Goal: Task Accomplishment & Management: Use online tool/utility

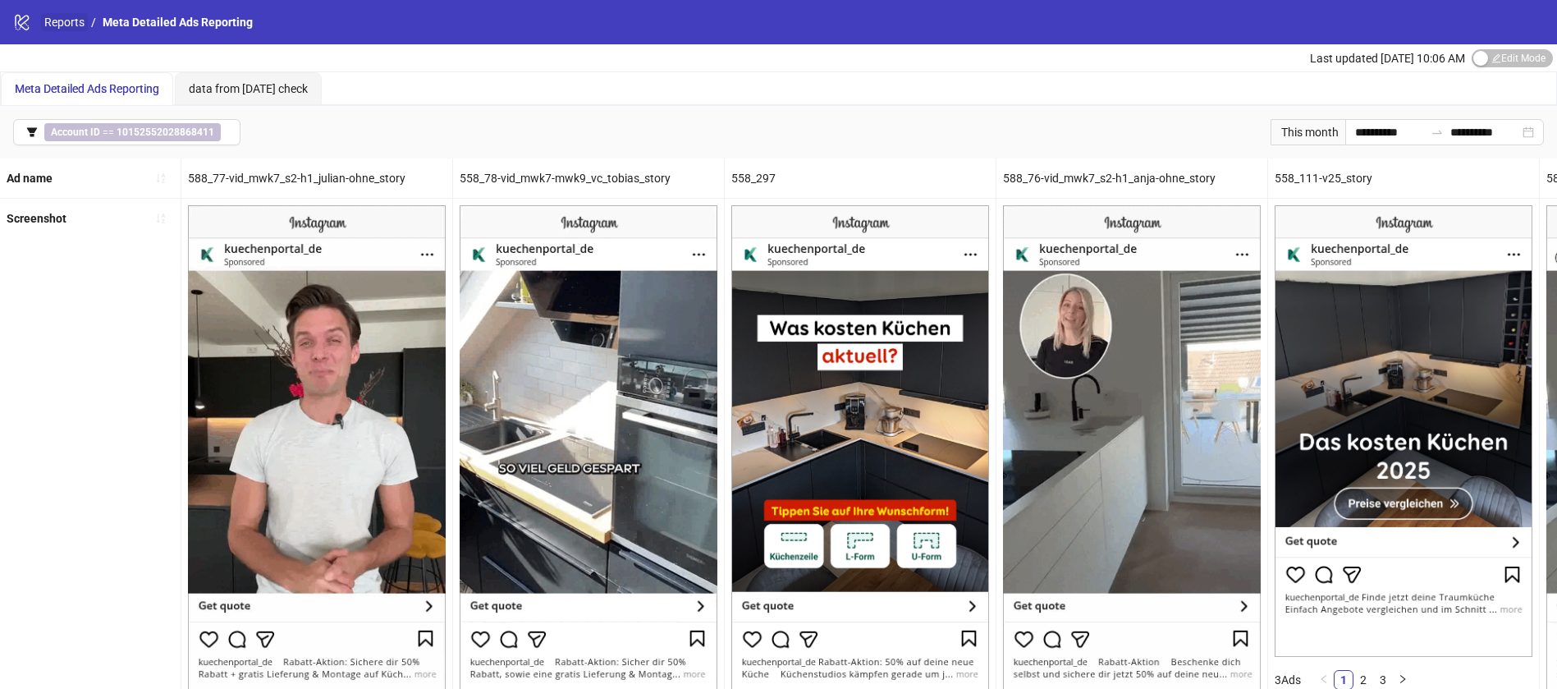
click at [71, 20] on link "Reports" at bounding box center [64, 22] width 47 height 18
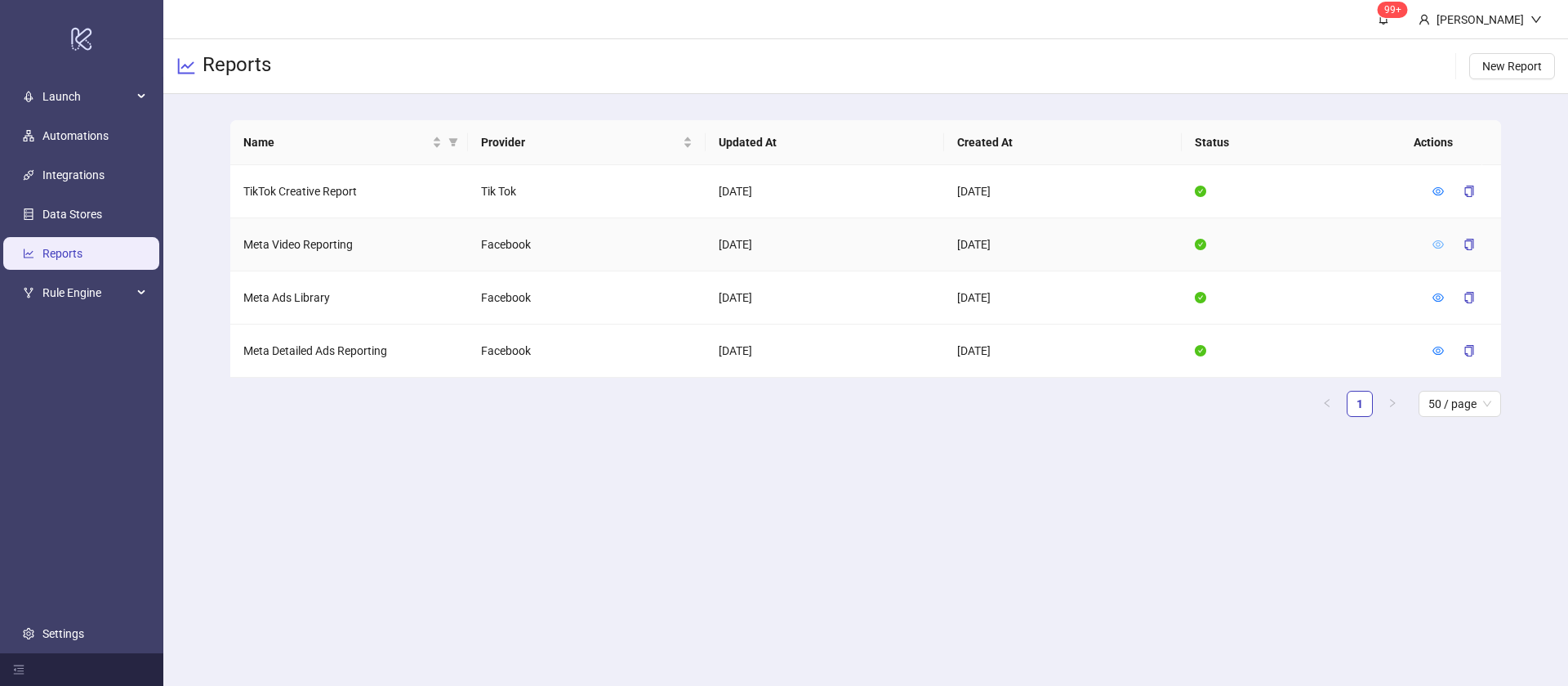
click at [1440, 242] on icon "eye" at bounding box center [1437, 244] width 11 height 8
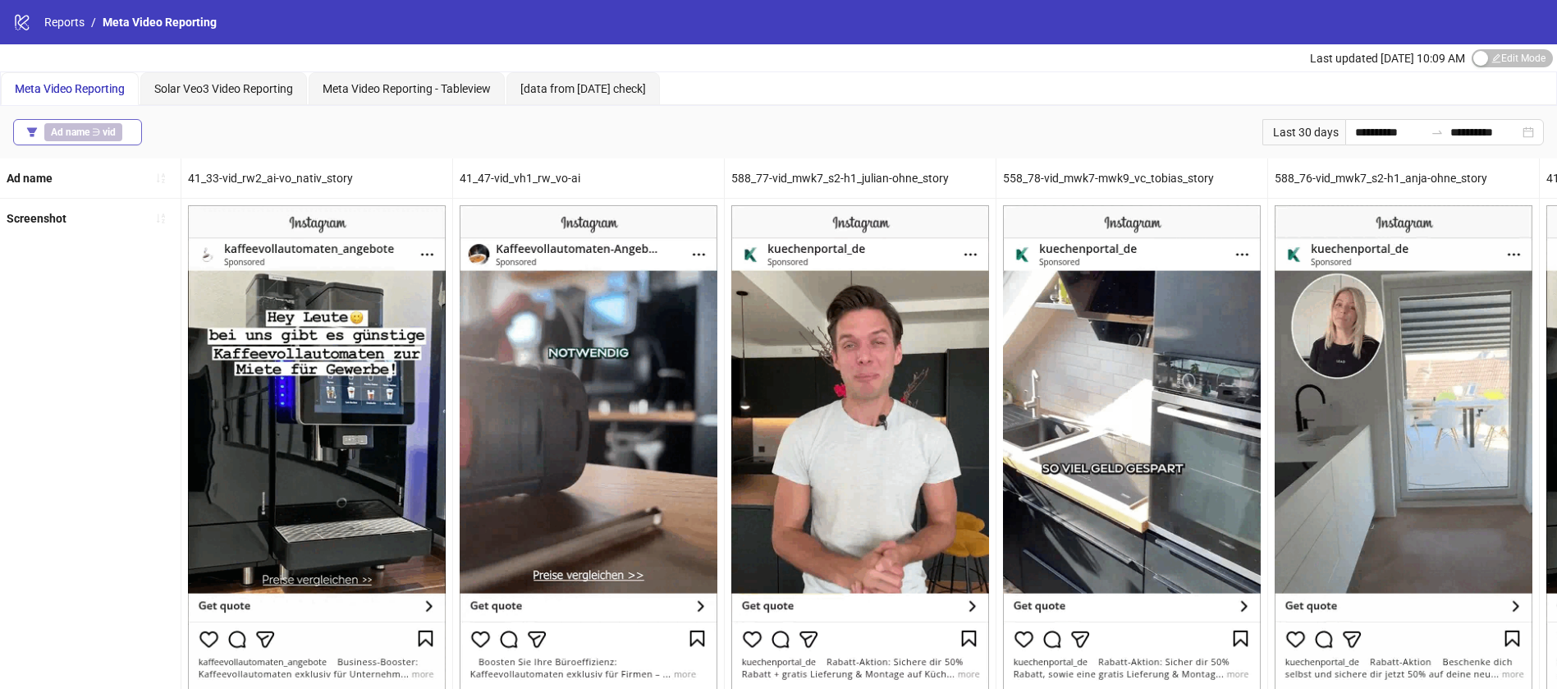
click at [120, 131] on span "Ad name ∋ vid" at bounding box center [83, 132] width 78 height 18
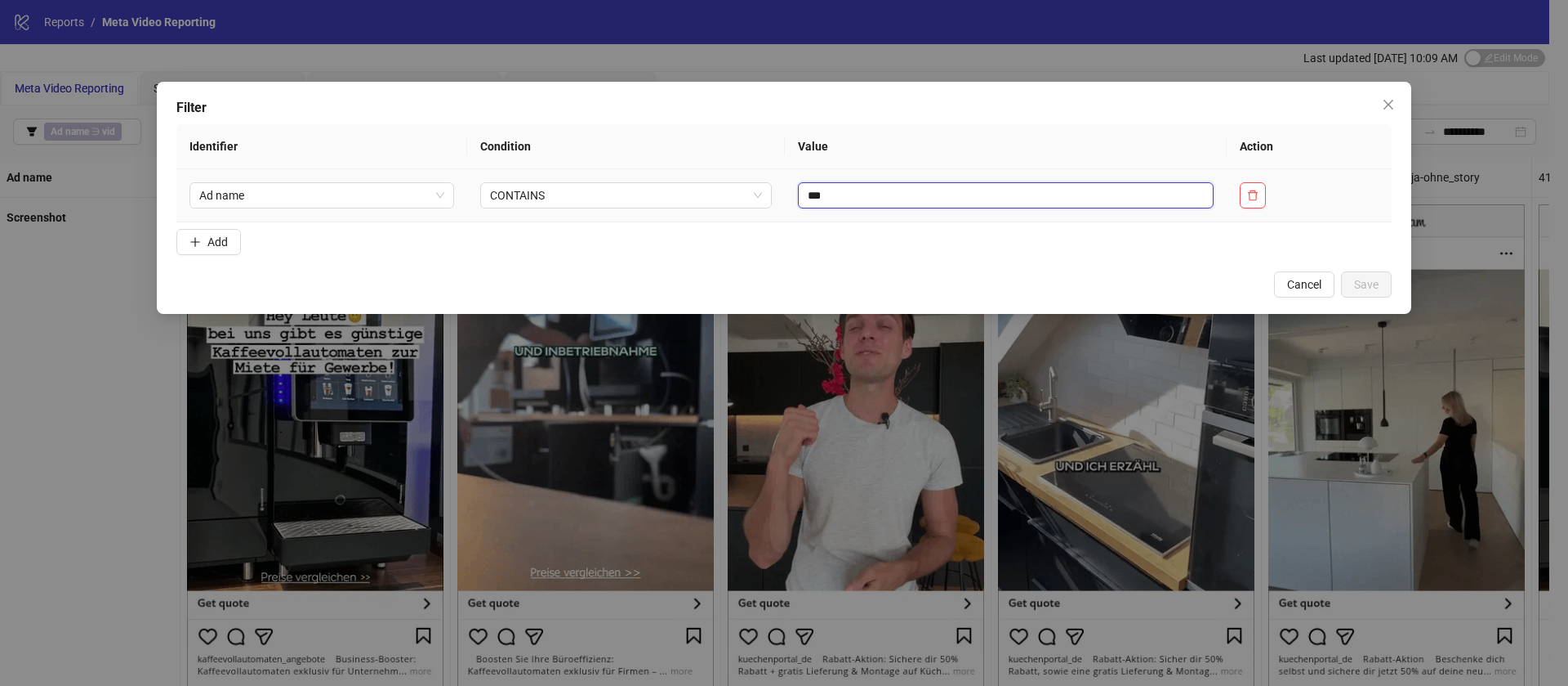
click at [901, 198] on input "***" at bounding box center [1006, 195] width 416 height 26
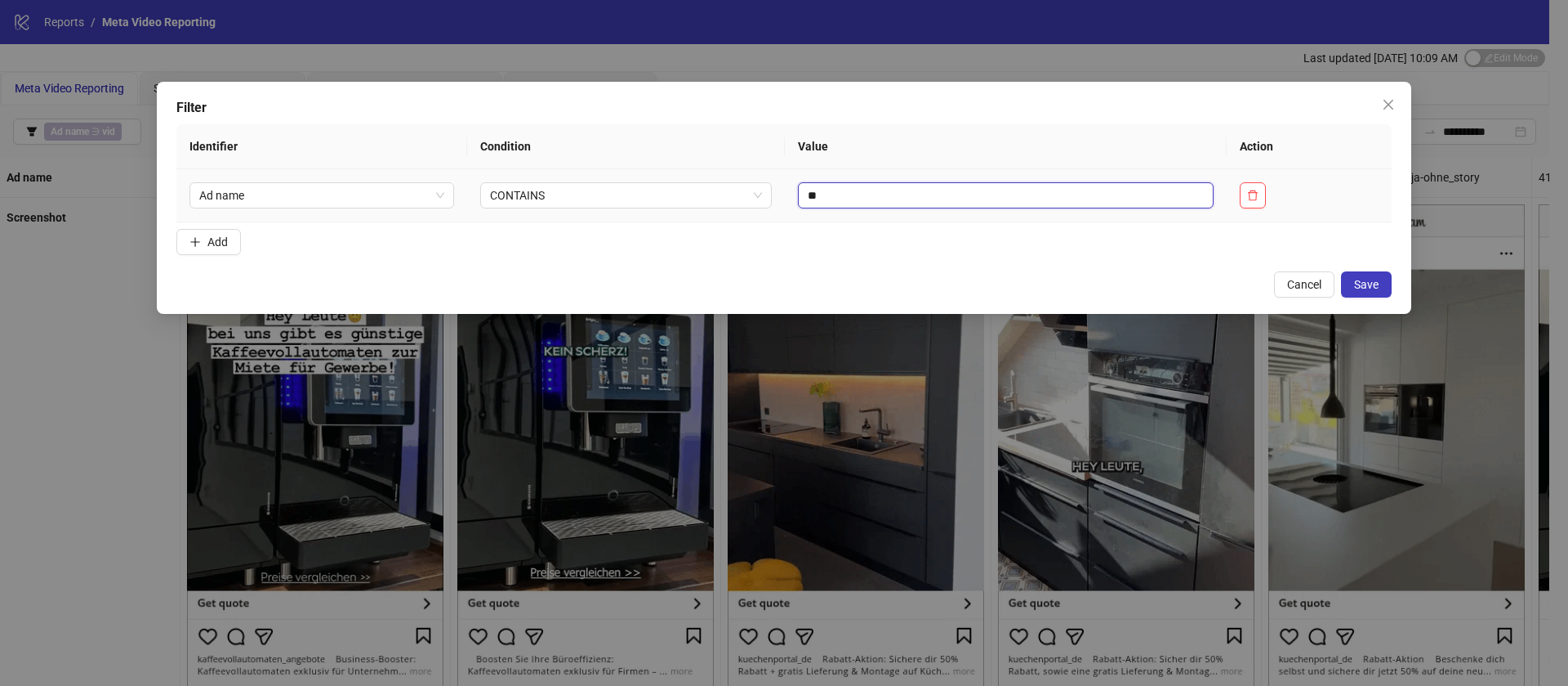
type input "*"
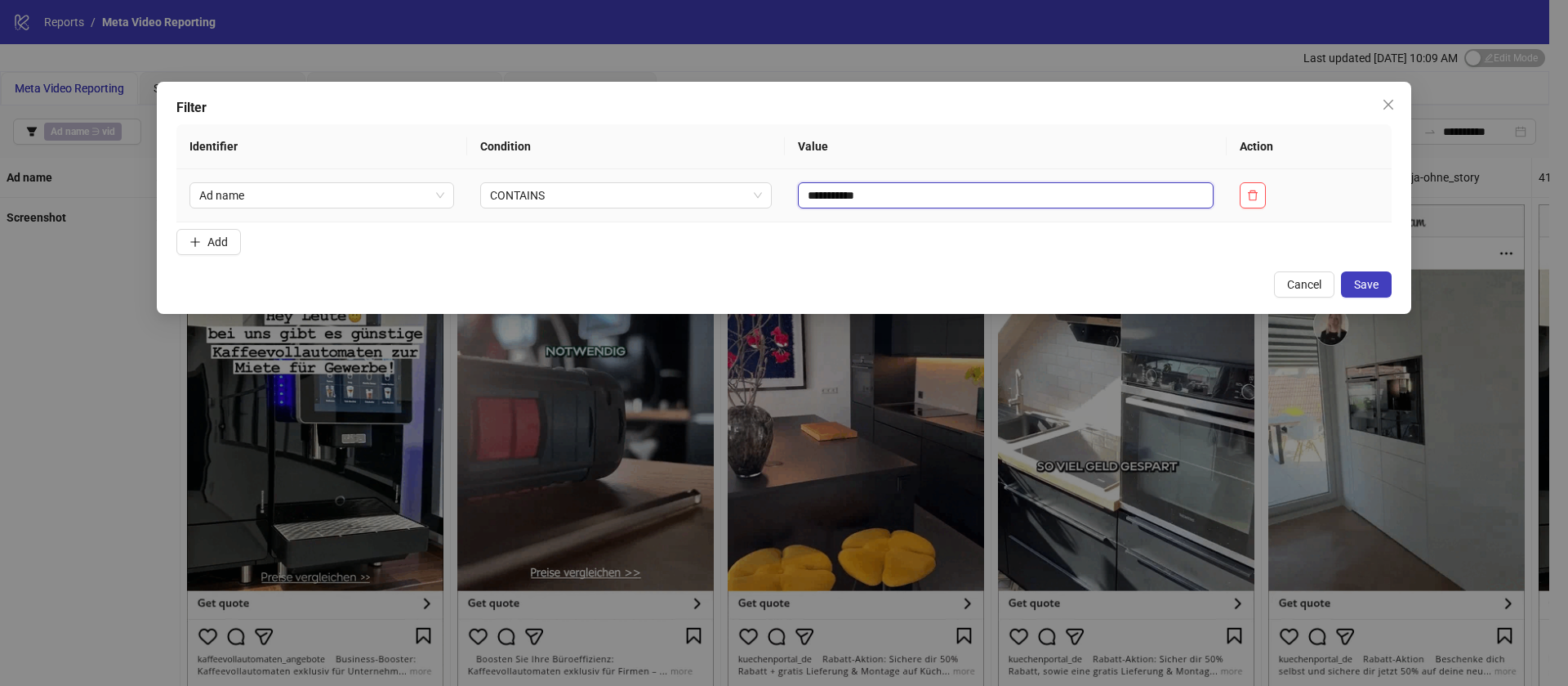
drag, startPoint x: 830, startPoint y: 199, endPoint x: 1039, endPoint y: 171, distance: 210.9
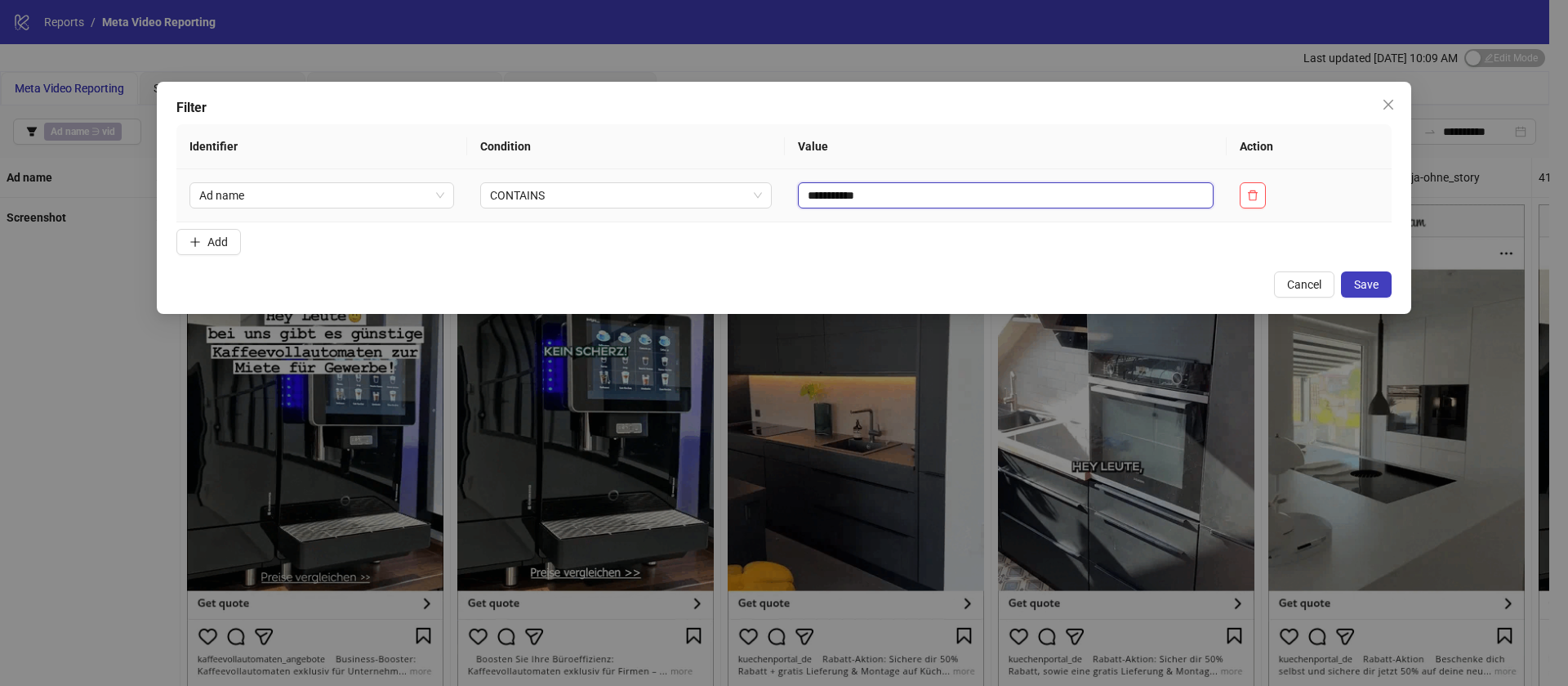
click at [1039, 171] on td "**********" at bounding box center [1006, 195] width 442 height 53
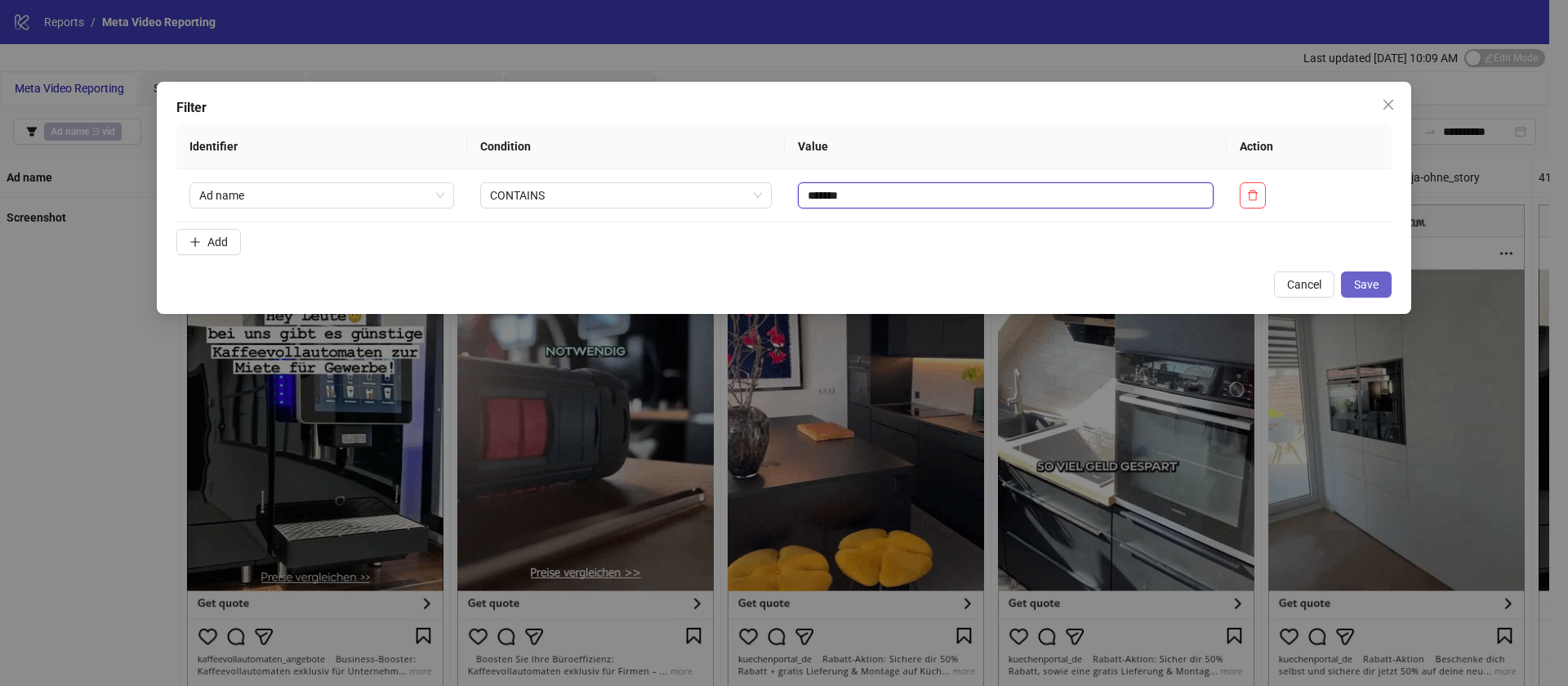
type input "*******"
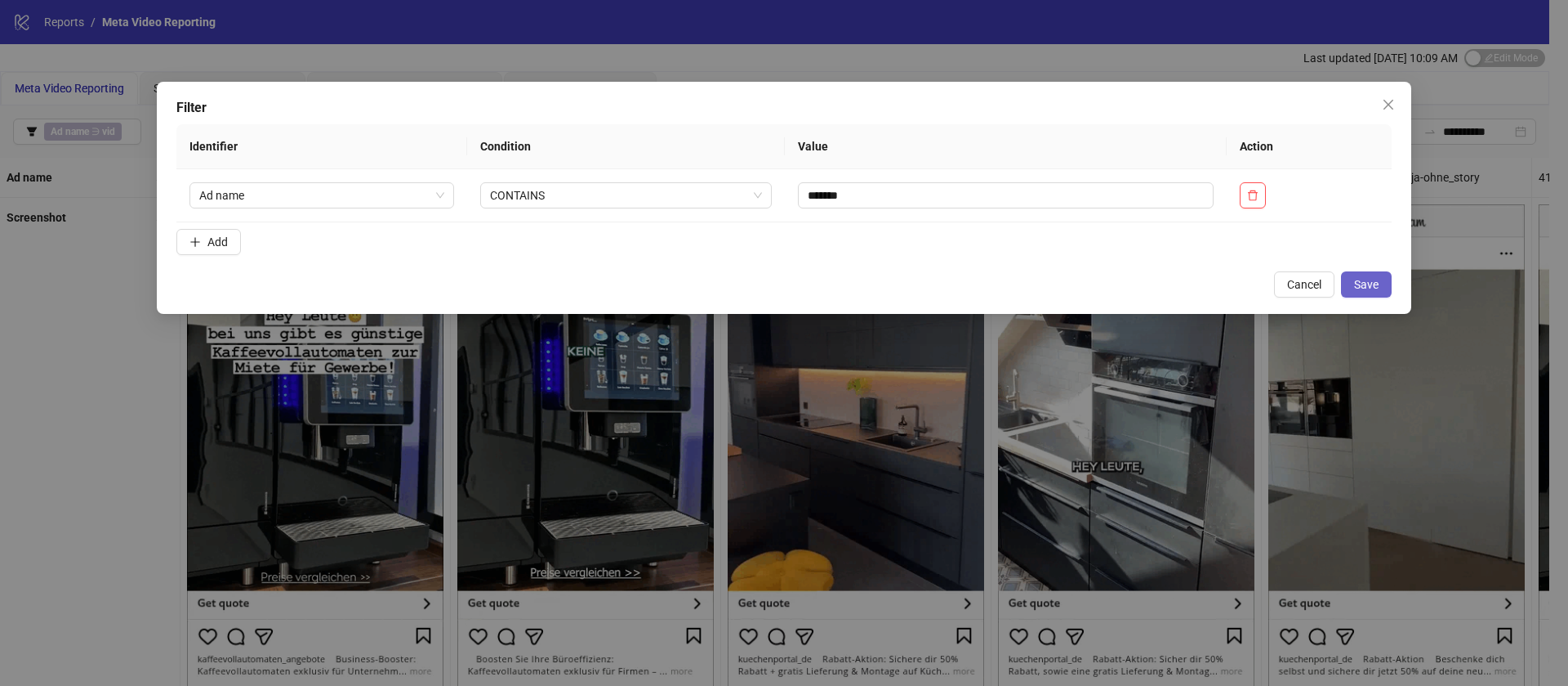
click at [1361, 287] on span "Save" at bounding box center [1366, 284] width 25 height 13
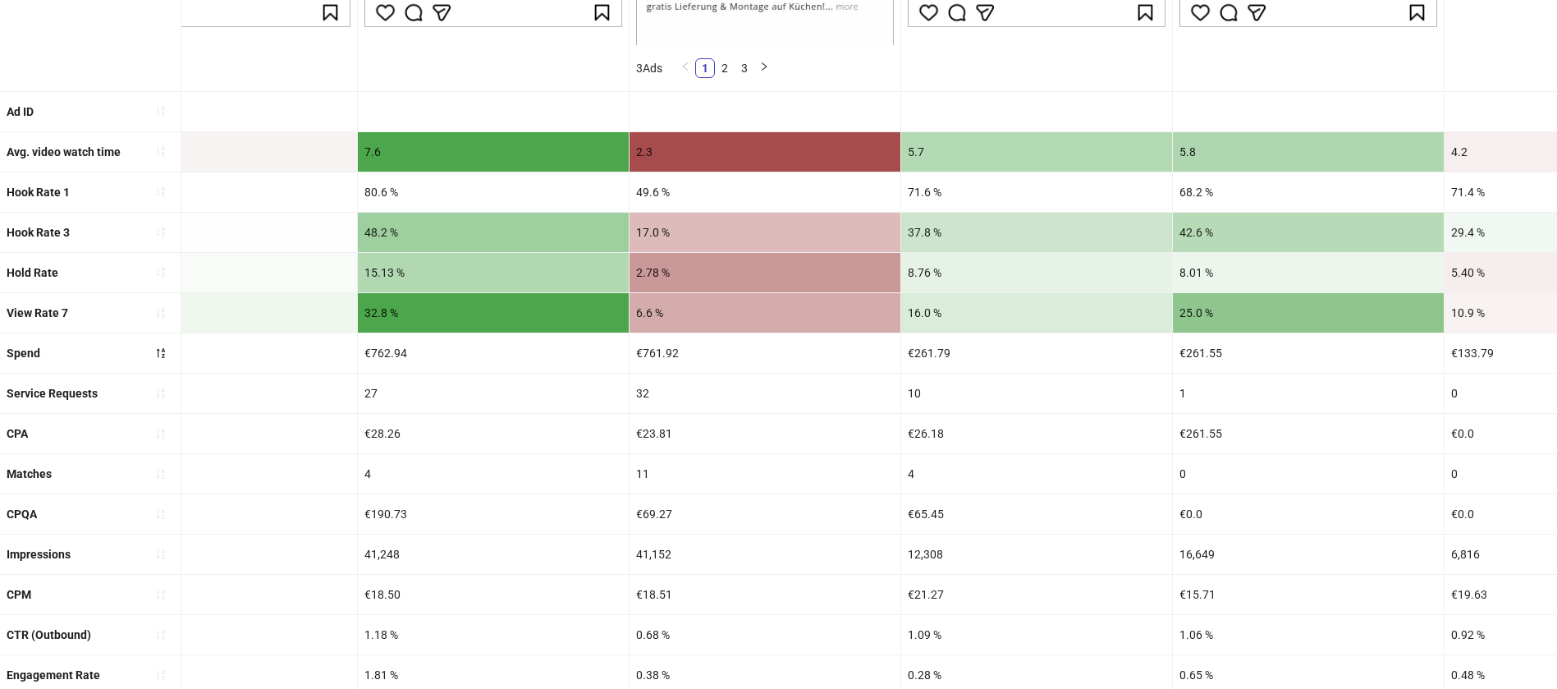
scroll to position [681, 0]
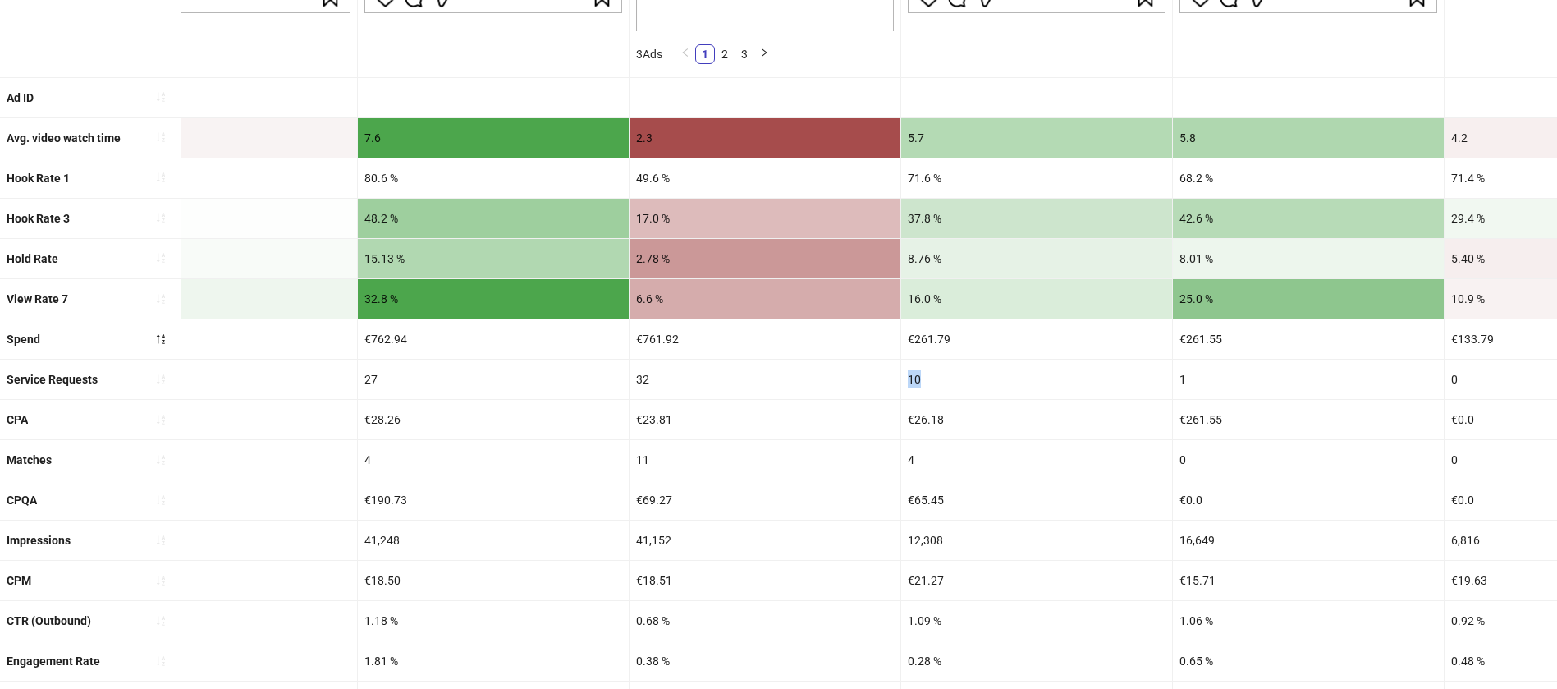
drag, startPoint x: 958, startPoint y: 378, endPoint x: 880, endPoint y: 376, distance: 78.0
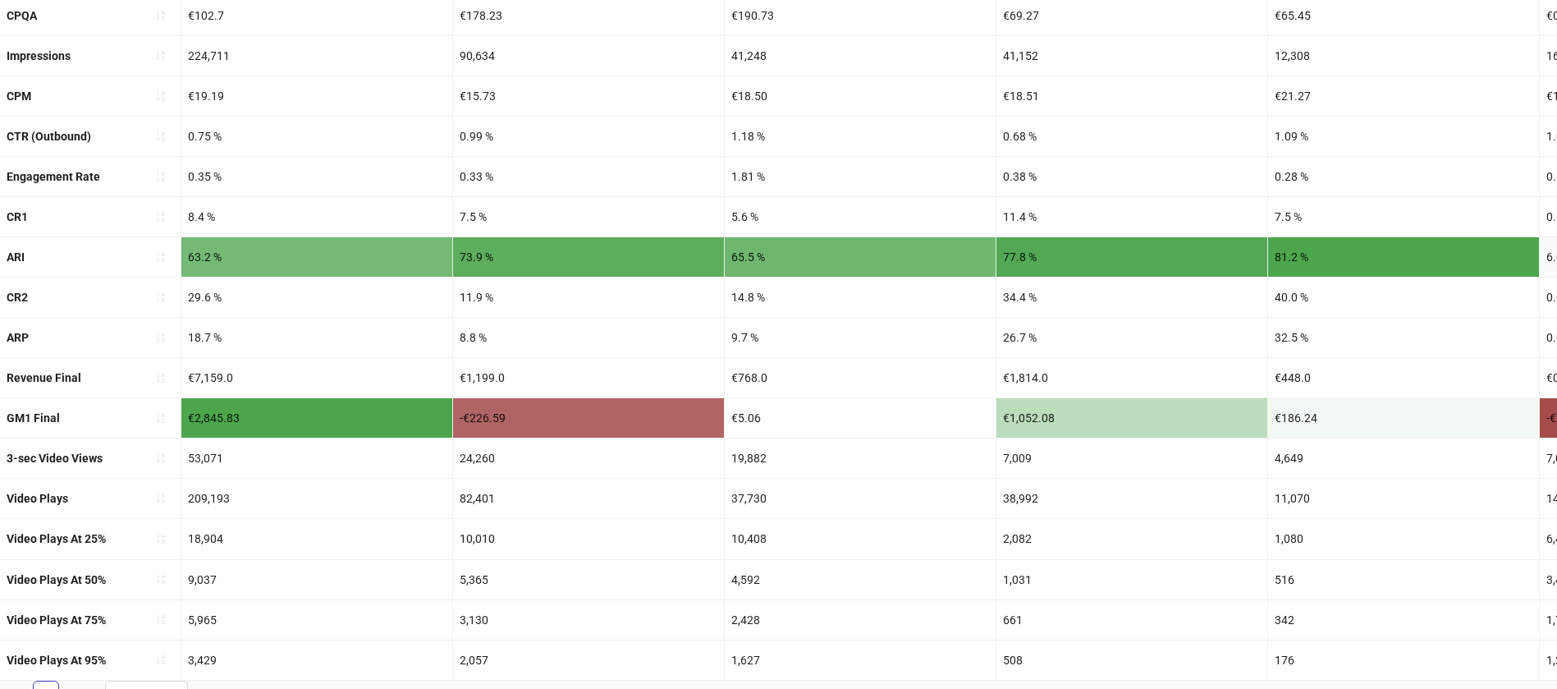
scroll to position [683, 0]
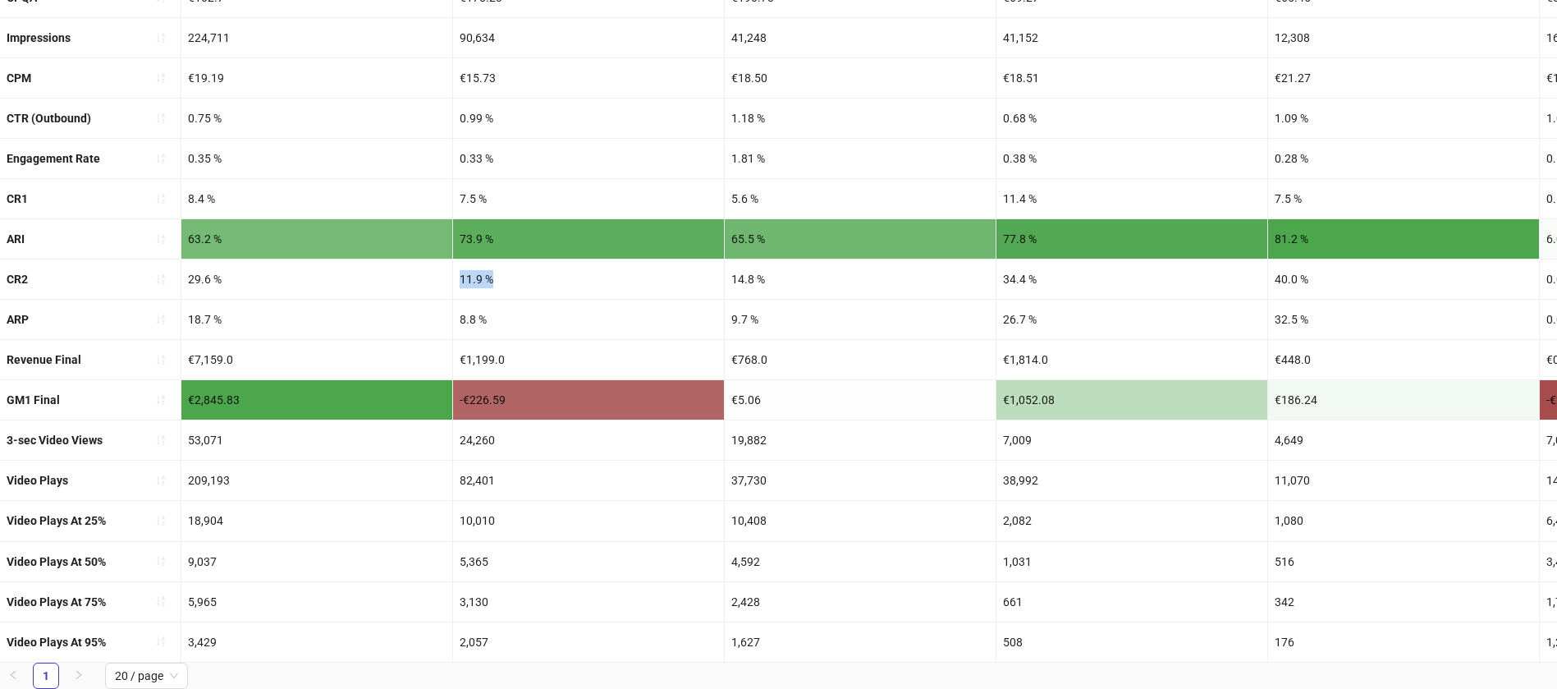
drag, startPoint x: 557, startPoint y: 246, endPoint x: 439, endPoint y: 247, distance: 118.2
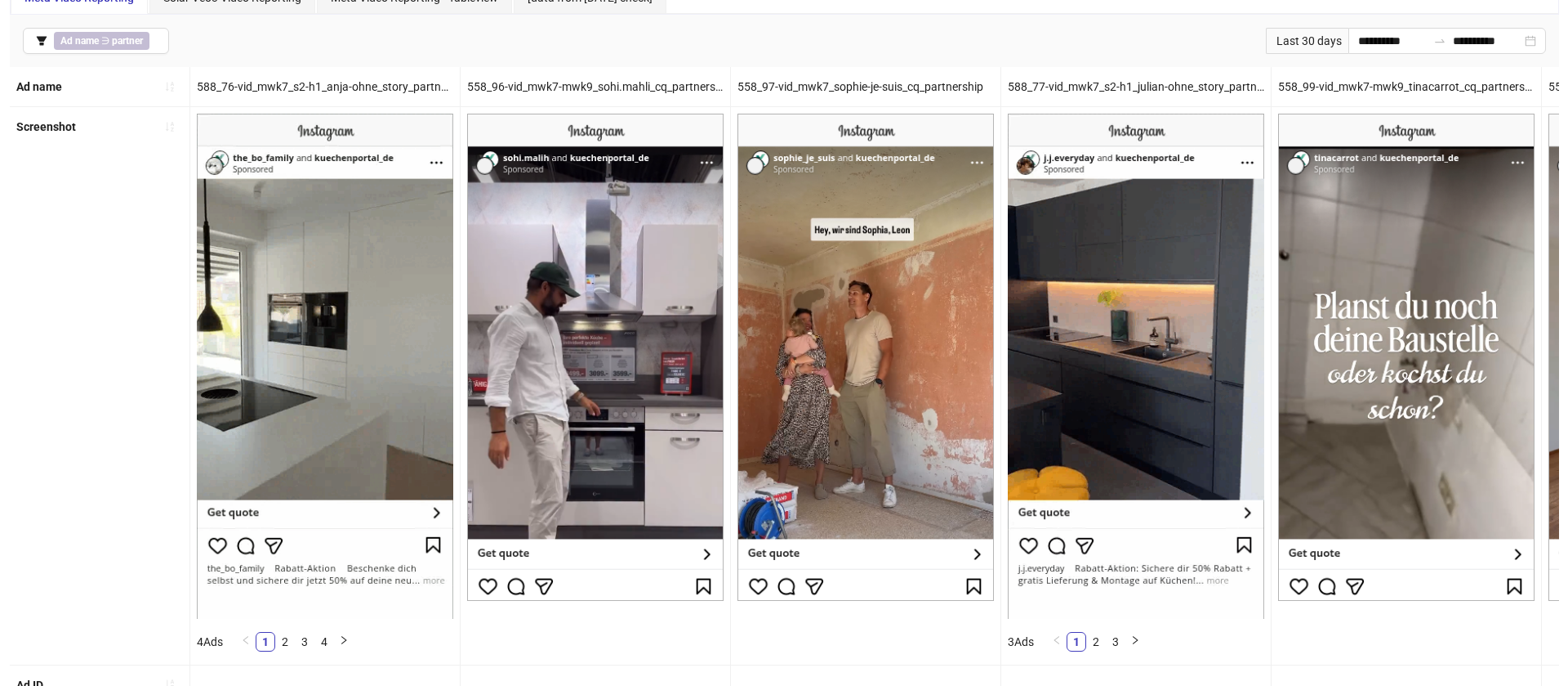
scroll to position [90, 0]
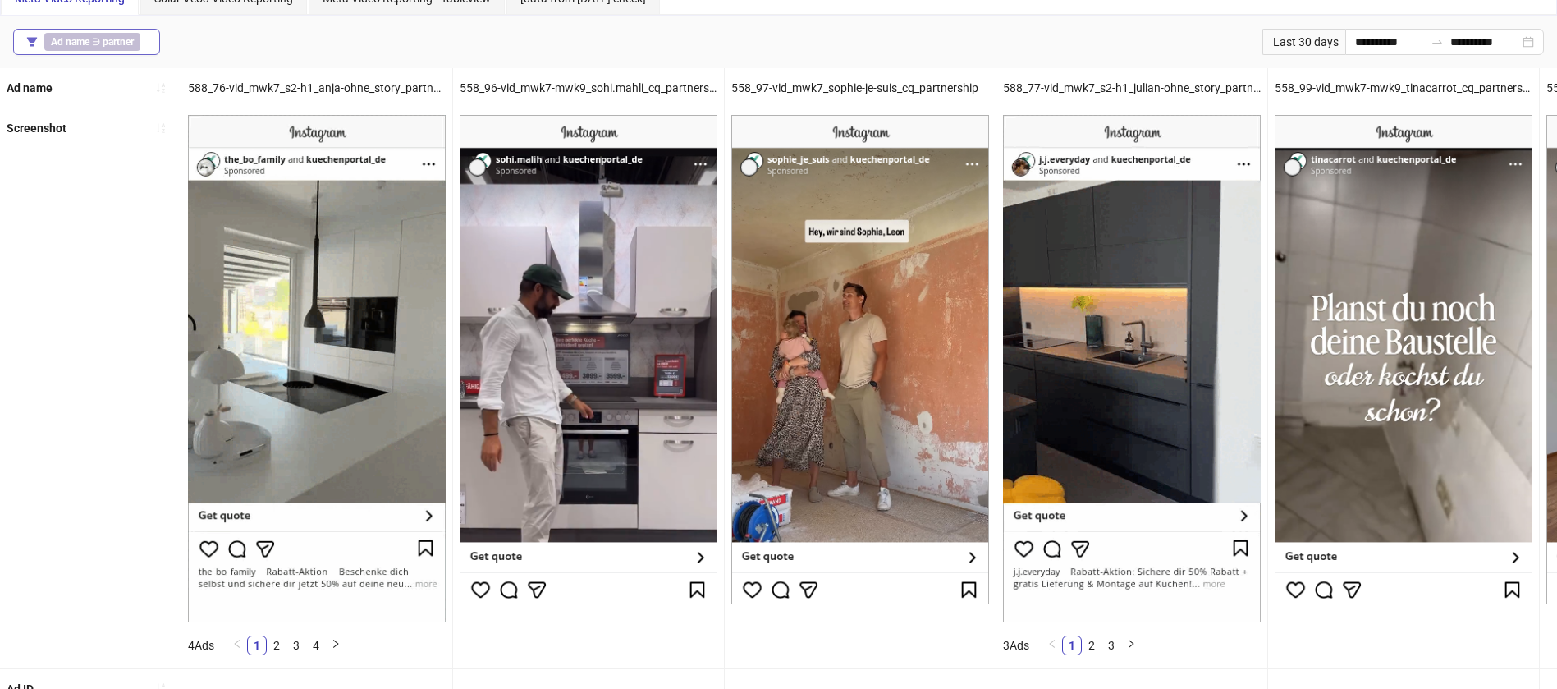
click at [130, 39] on b "partner" at bounding box center [118, 41] width 31 height 11
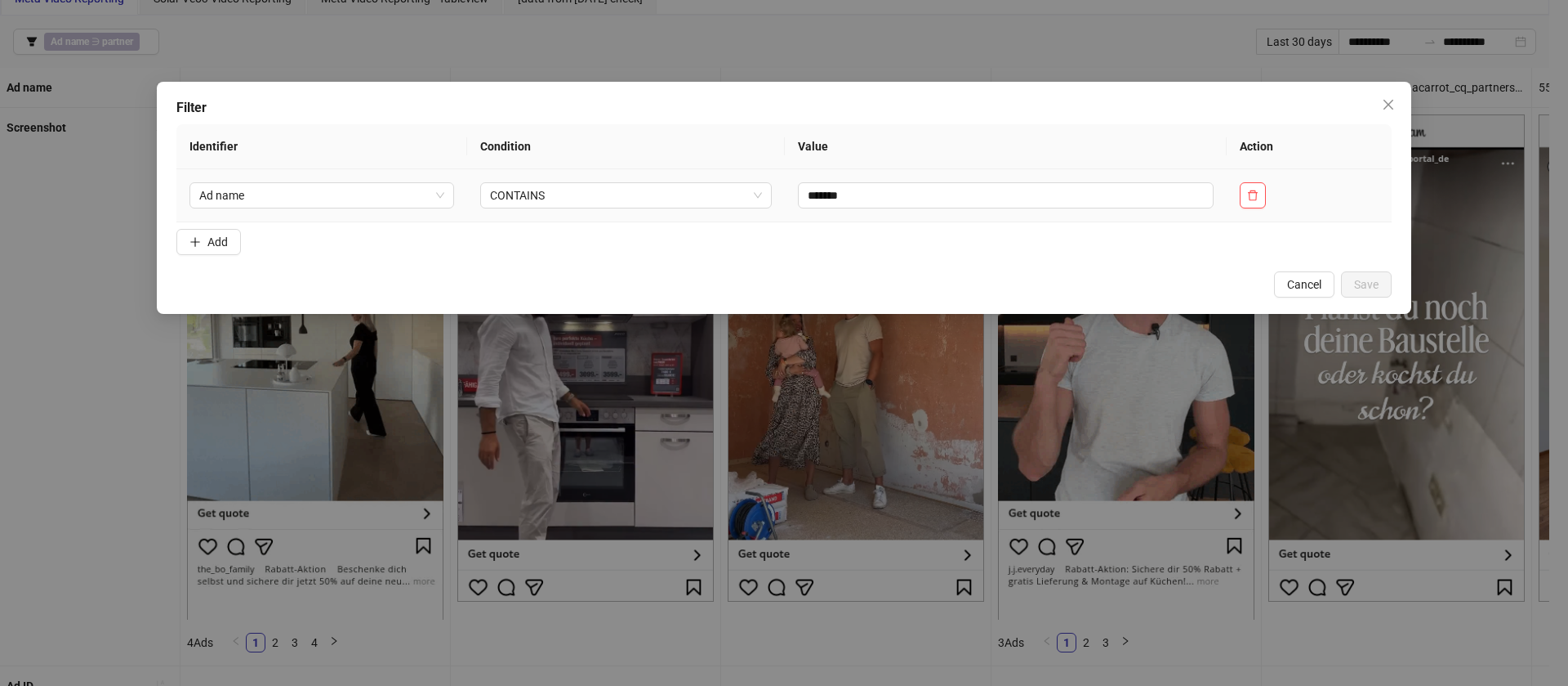
click at [292, 212] on td "Ad name" at bounding box center [321, 195] width 291 height 53
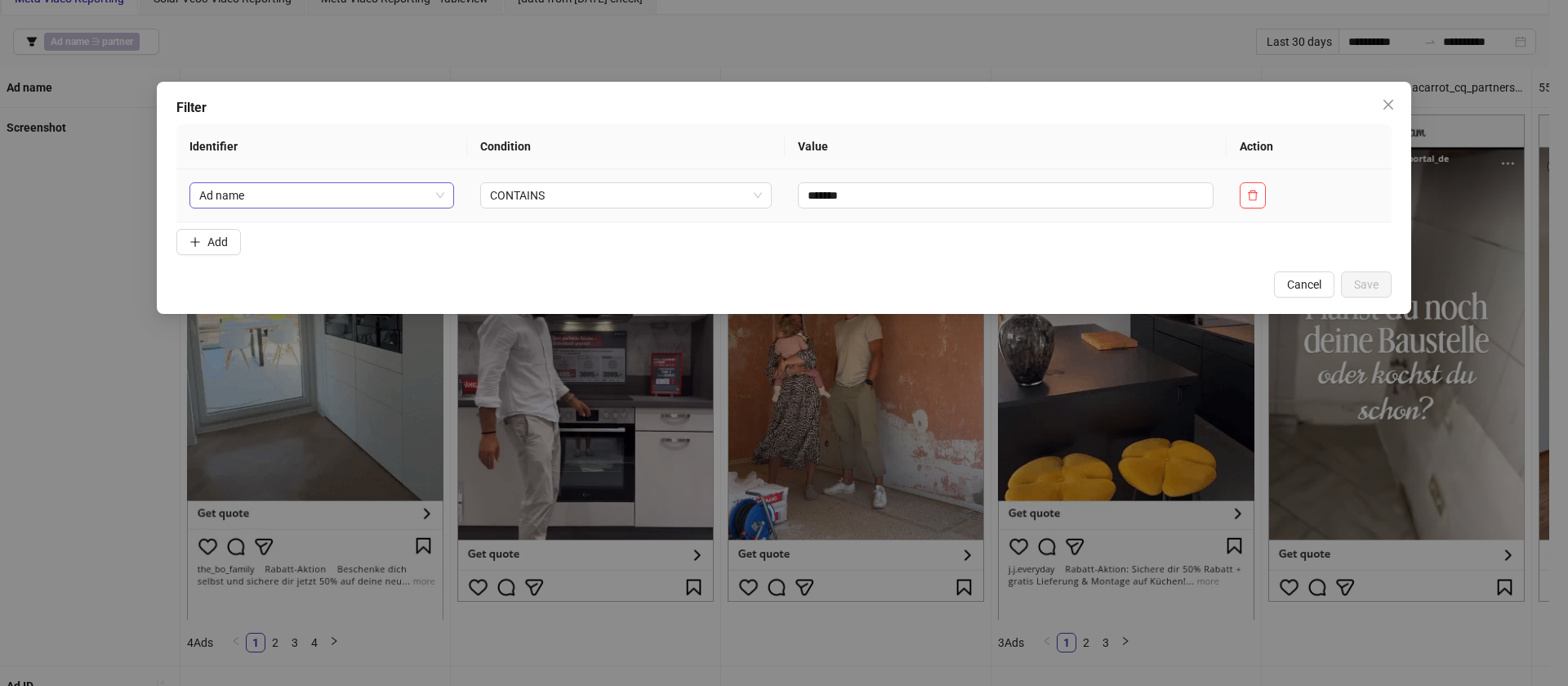
click at [317, 195] on span "Ad name" at bounding box center [321, 195] width 245 height 25
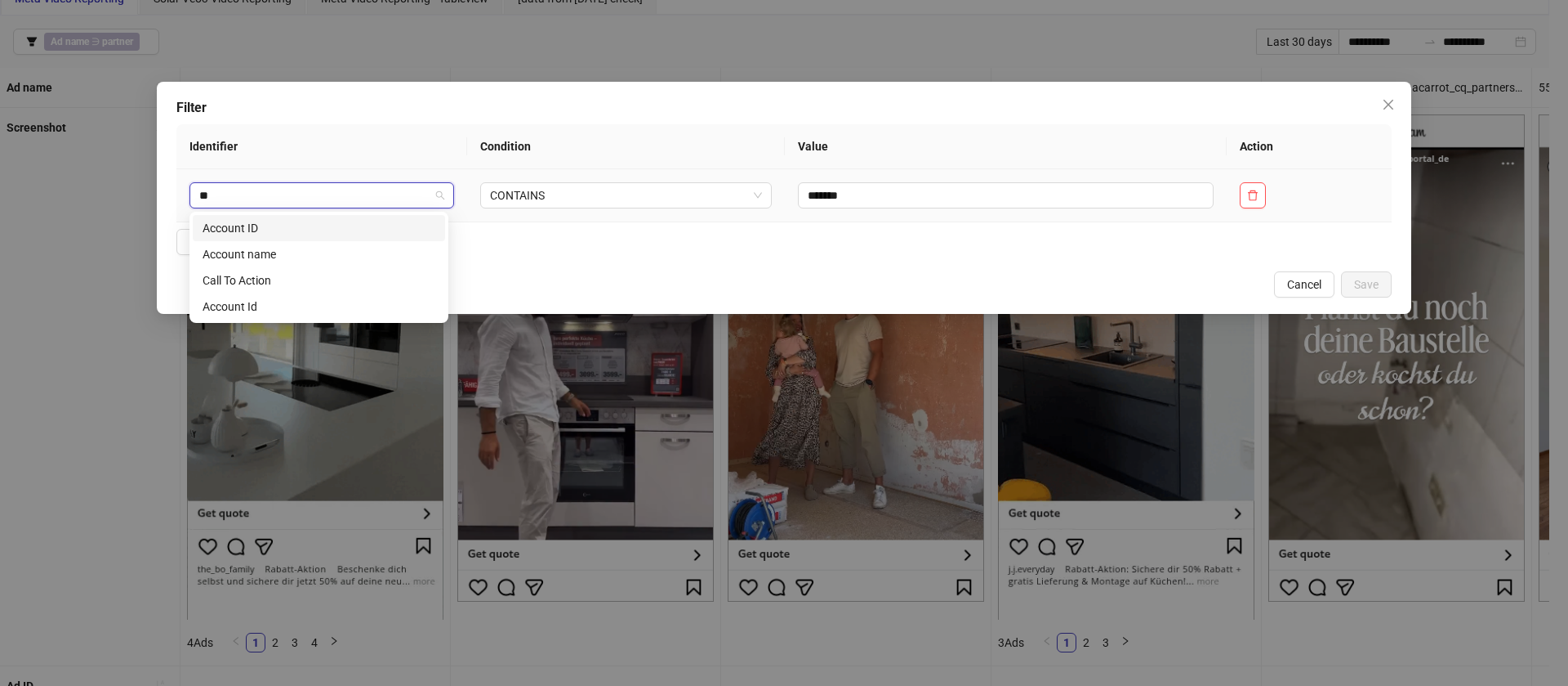
scroll to position [0, 0]
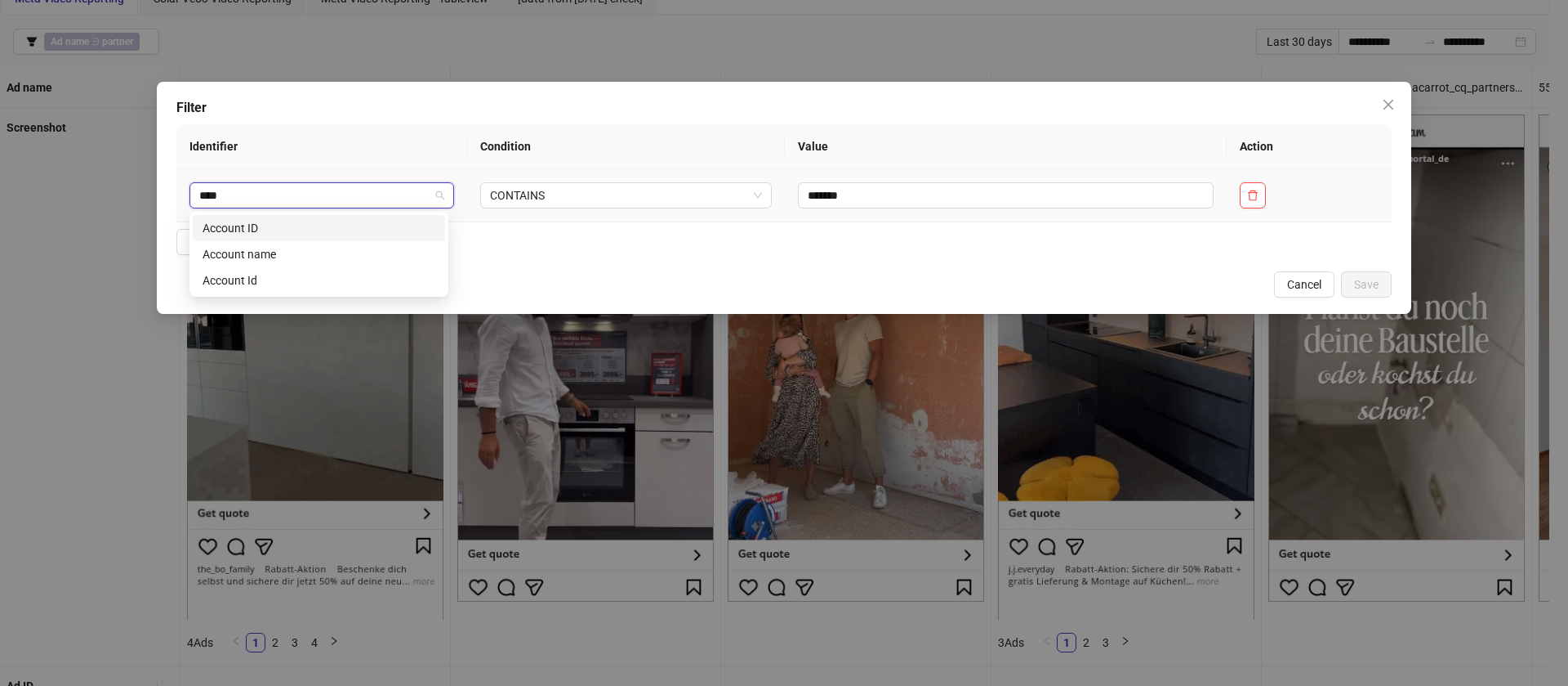
type input "*****"
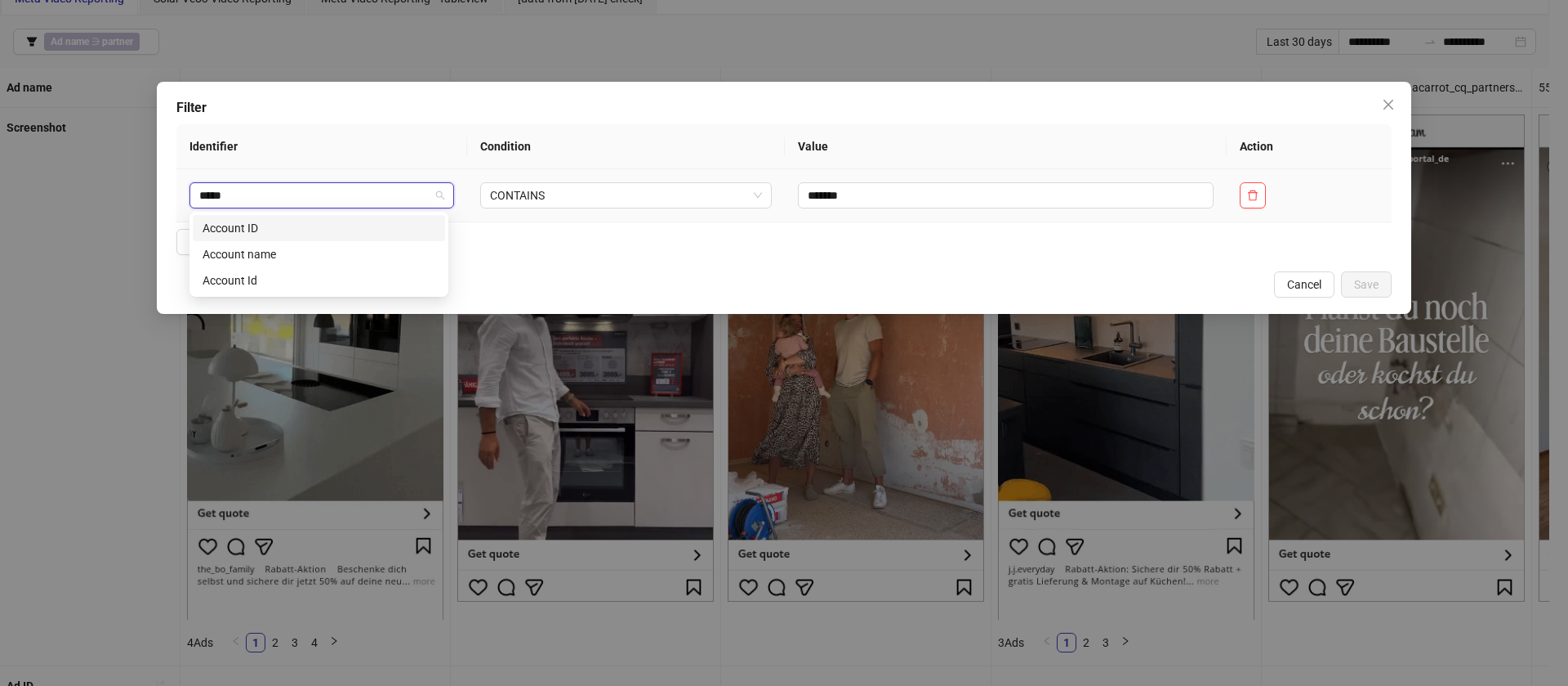
click at [258, 230] on div "Account ID" at bounding box center [319, 228] width 233 height 18
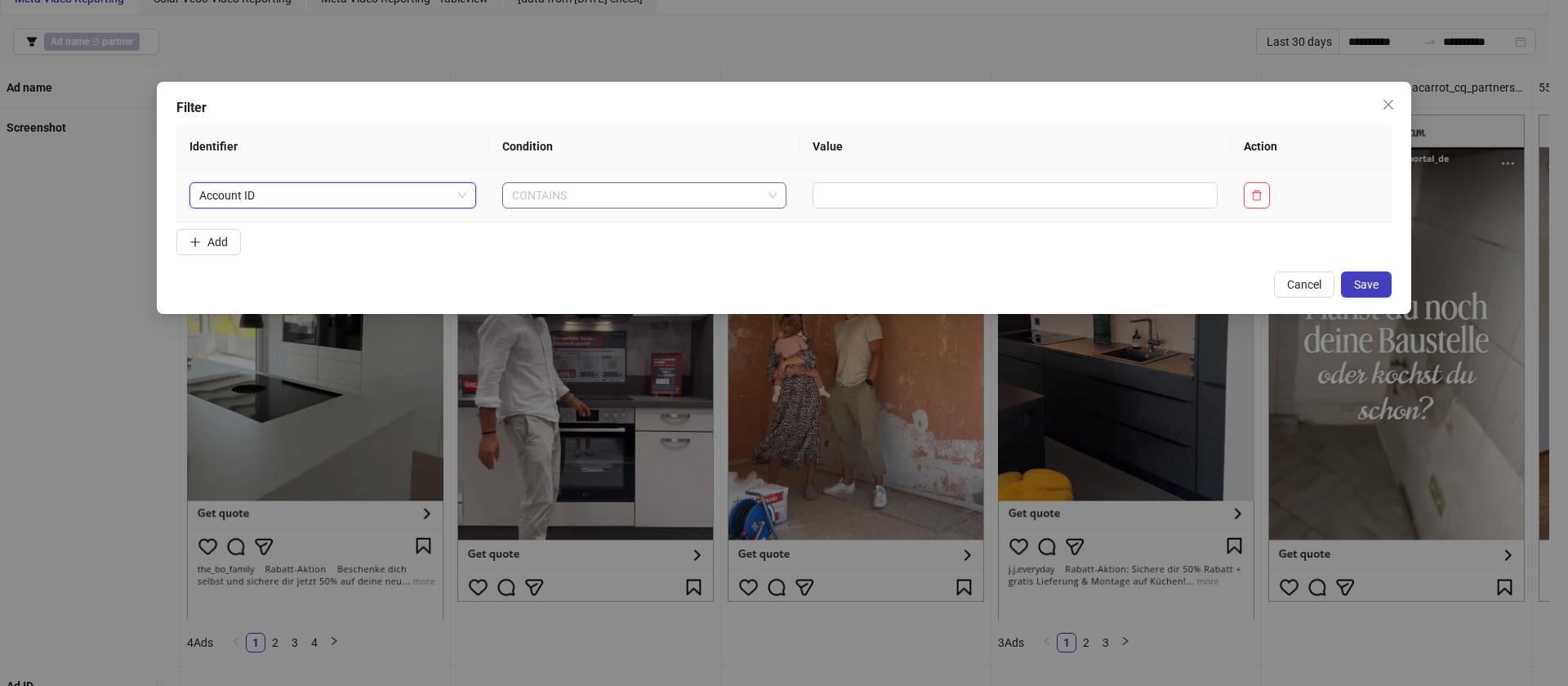
click at [587, 197] on span "CONTAINS" at bounding box center [645, 195] width 265 height 25
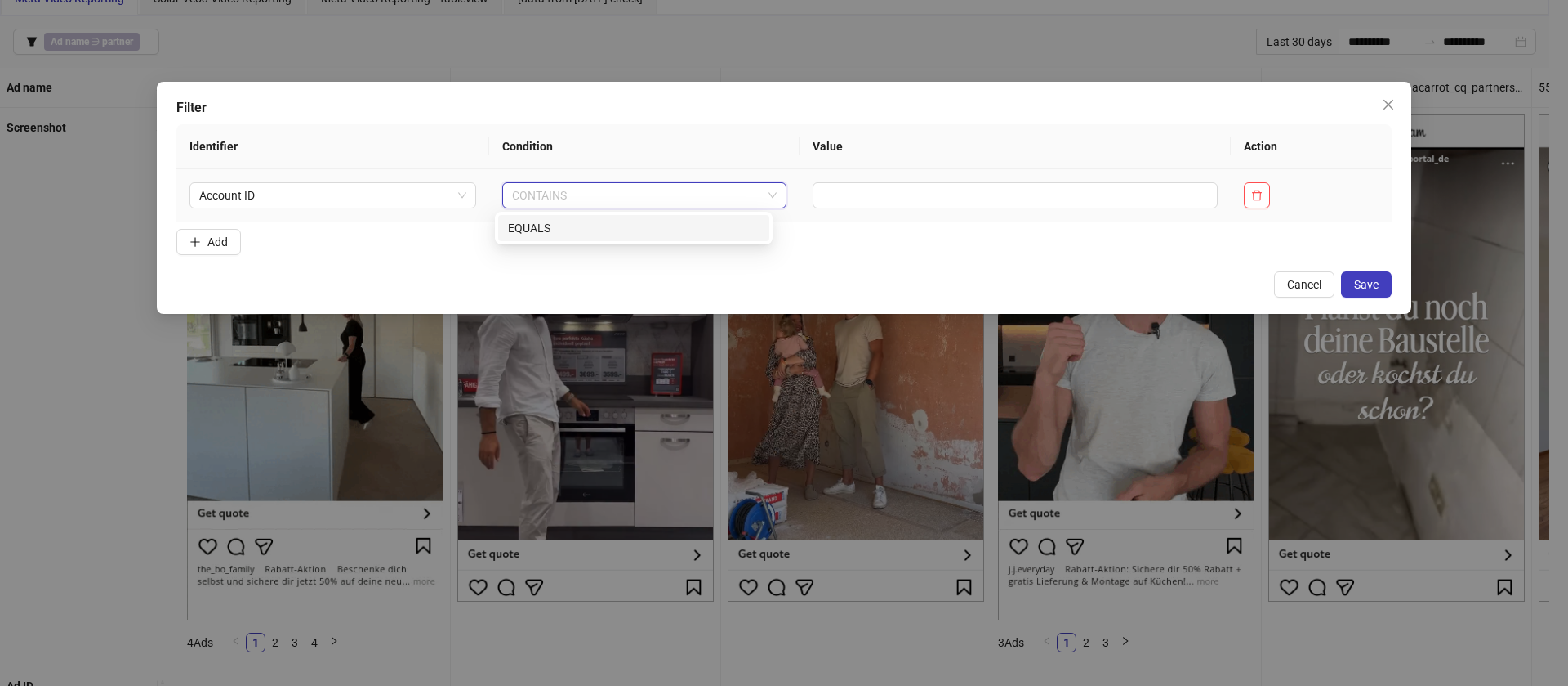
click at [590, 224] on div "EQUALS" at bounding box center [633, 228] width 252 height 18
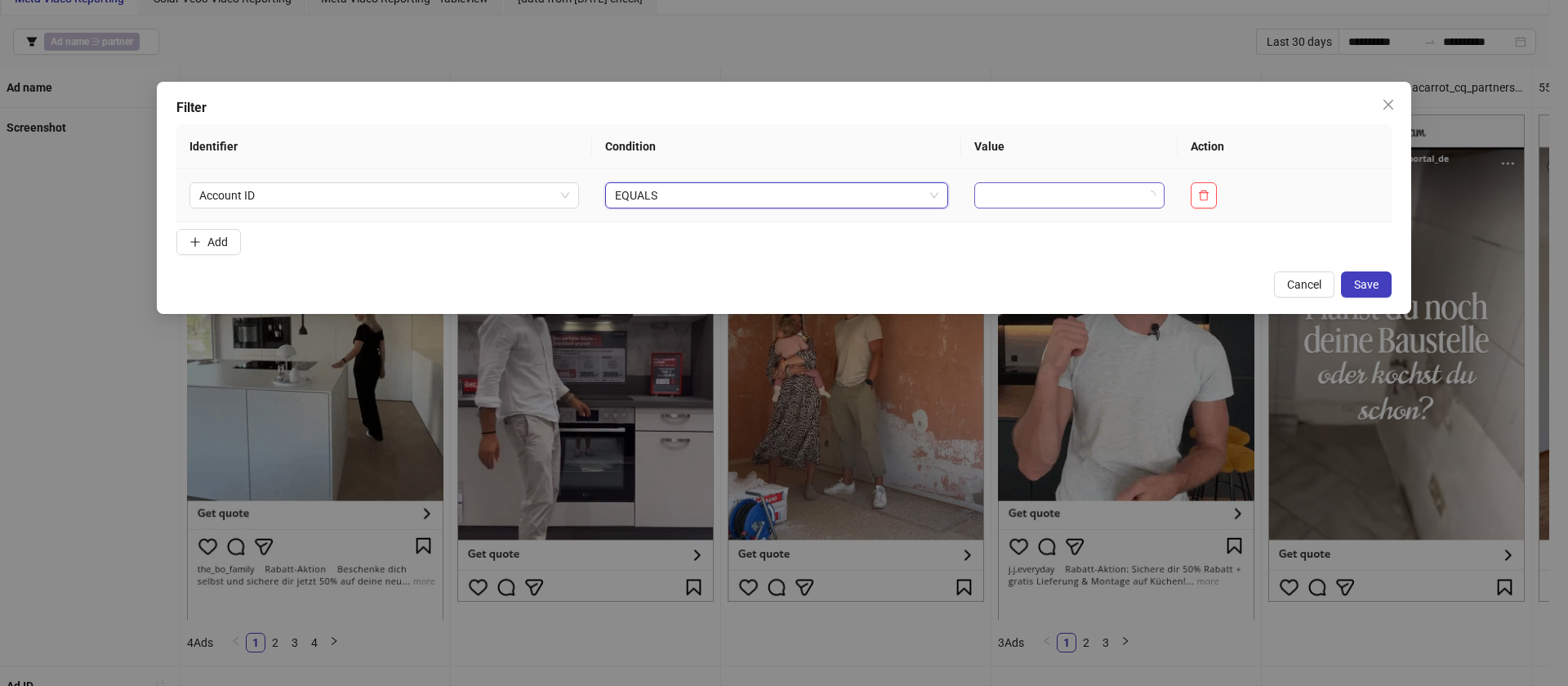
click at [1054, 192] on input "search" at bounding box center [1062, 195] width 156 height 25
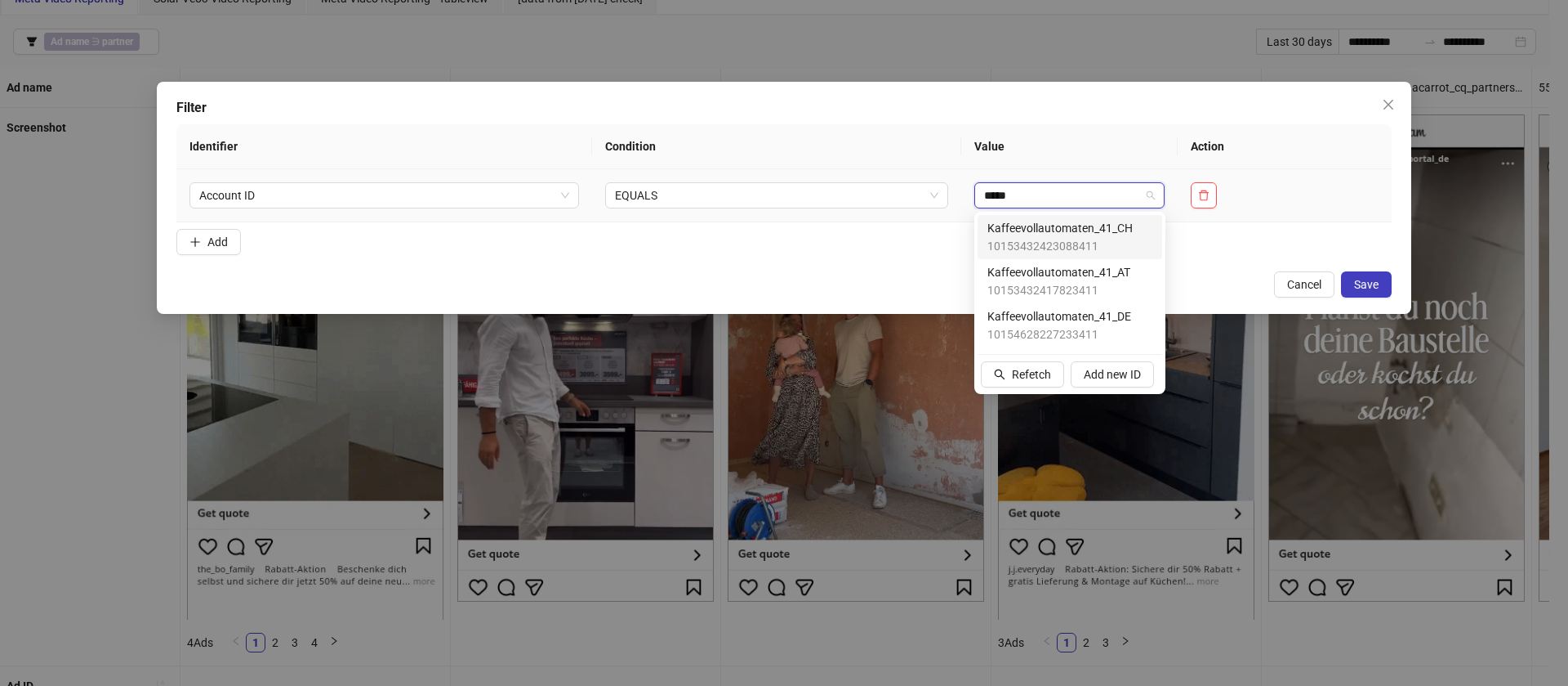
type input "******"
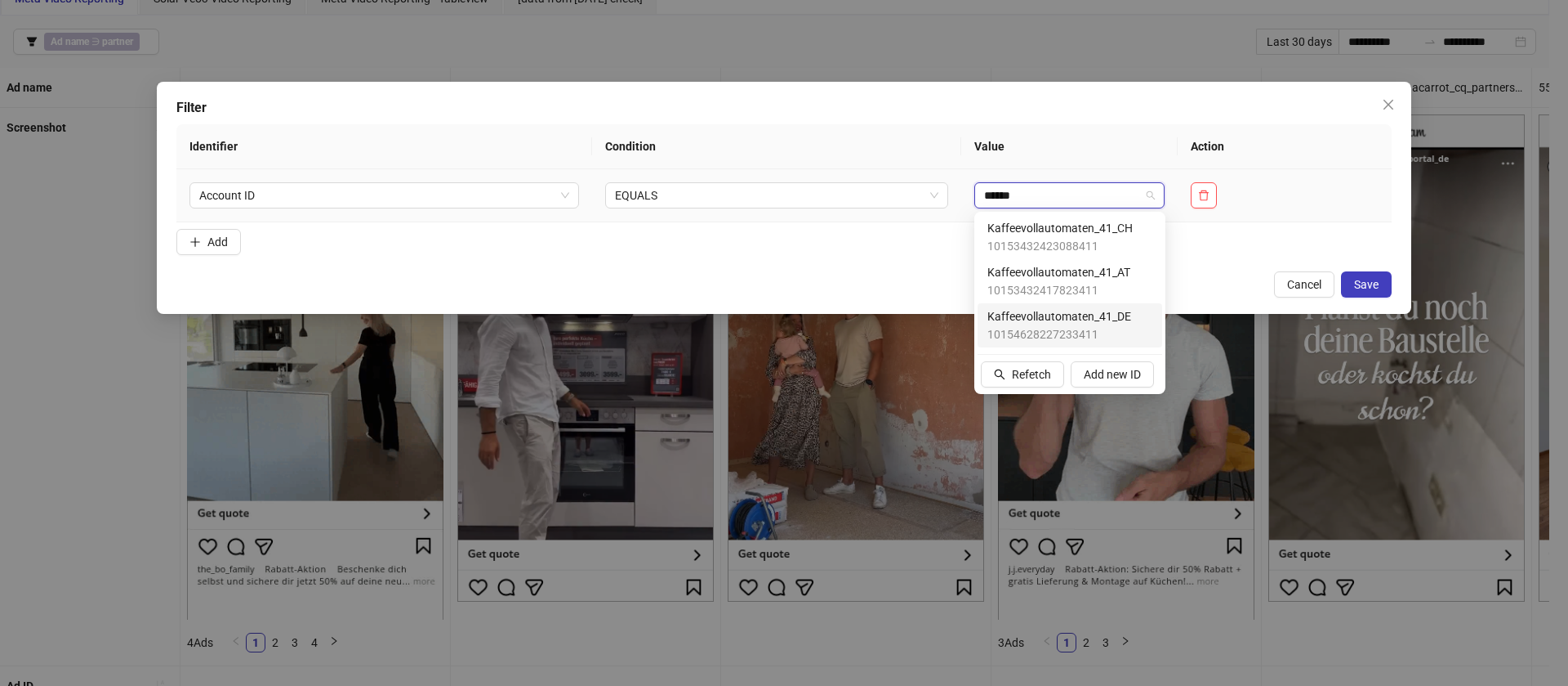
click at [1063, 308] on span "Kaffeevollautomaten_41_DE" at bounding box center [1059, 317] width 143 height 18
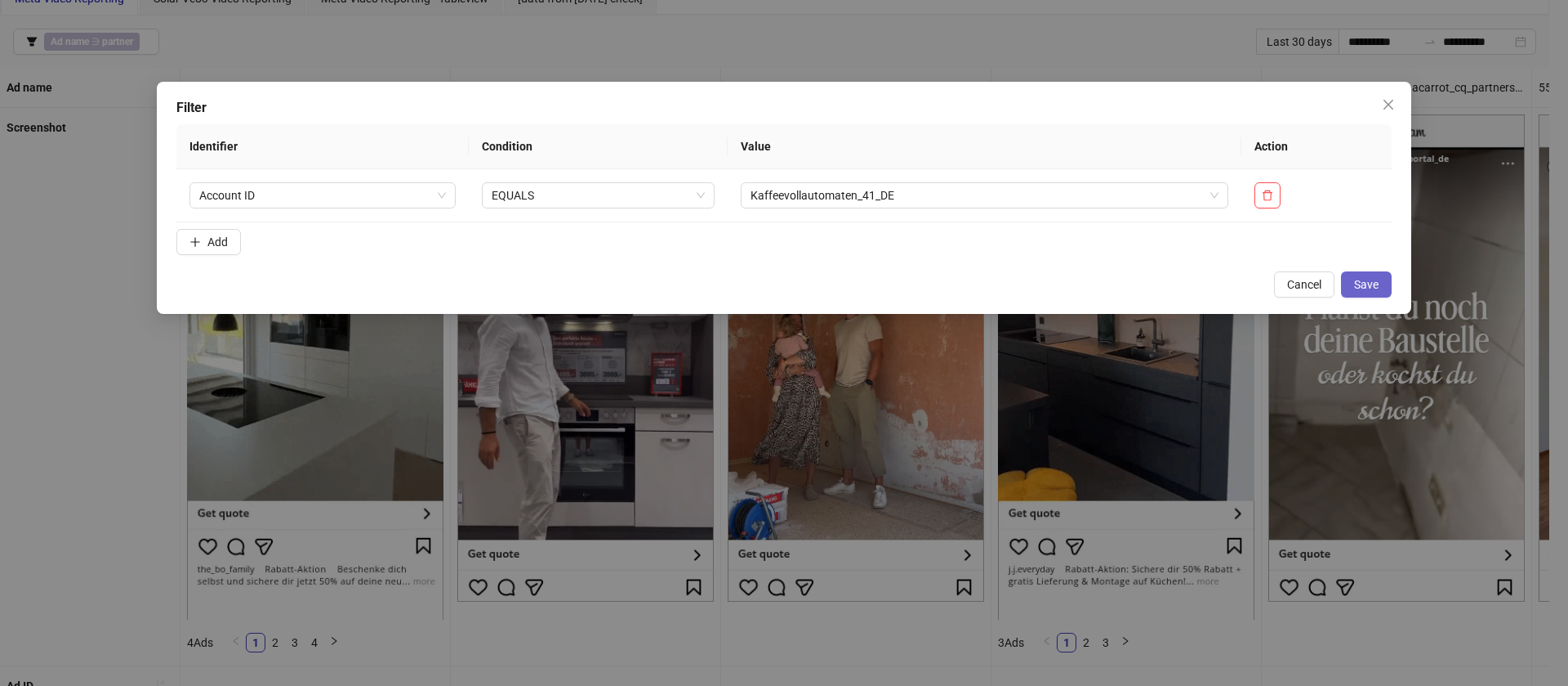
click at [1380, 289] on button "Save" at bounding box center [1366, 284] width 51 height 26
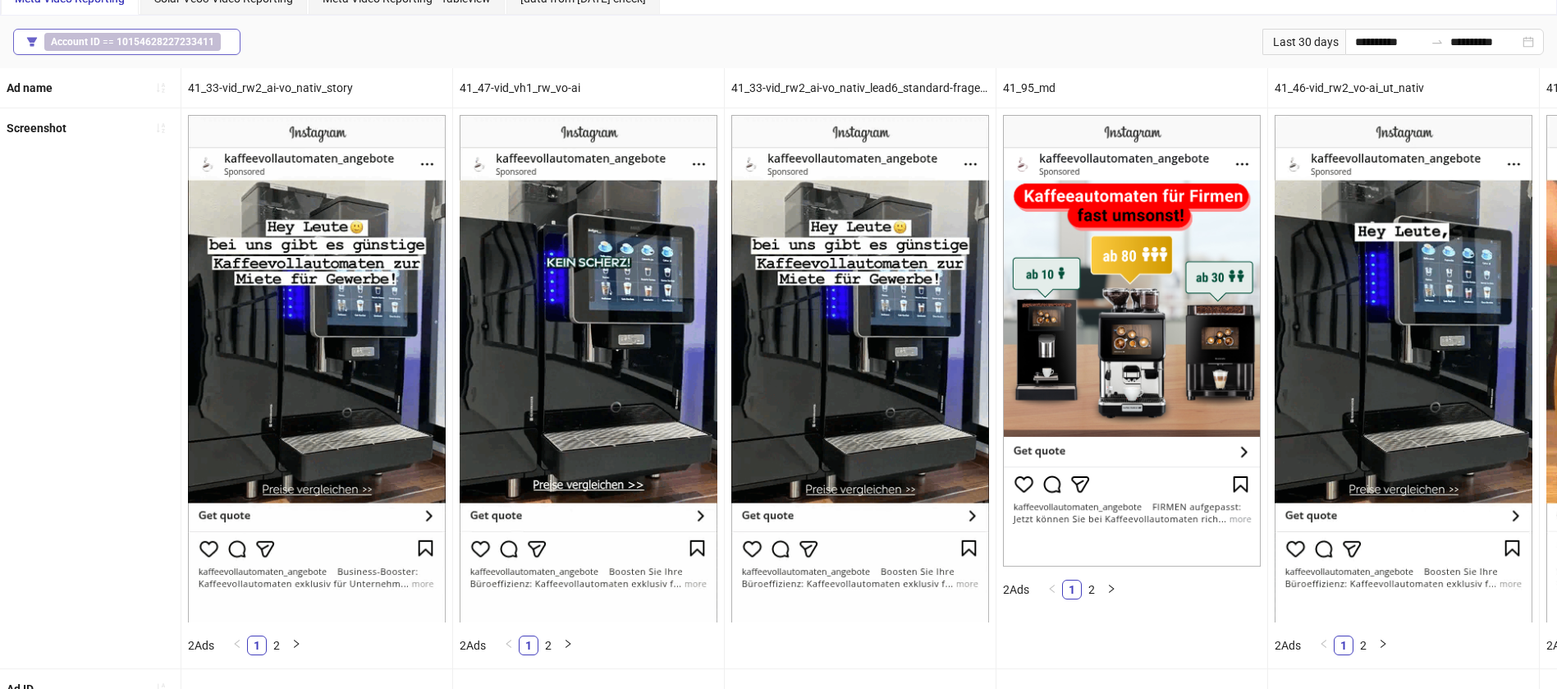
click at [183, 38] on b "10154628227233411" at bounding box center [166, 41] width 98 height 11
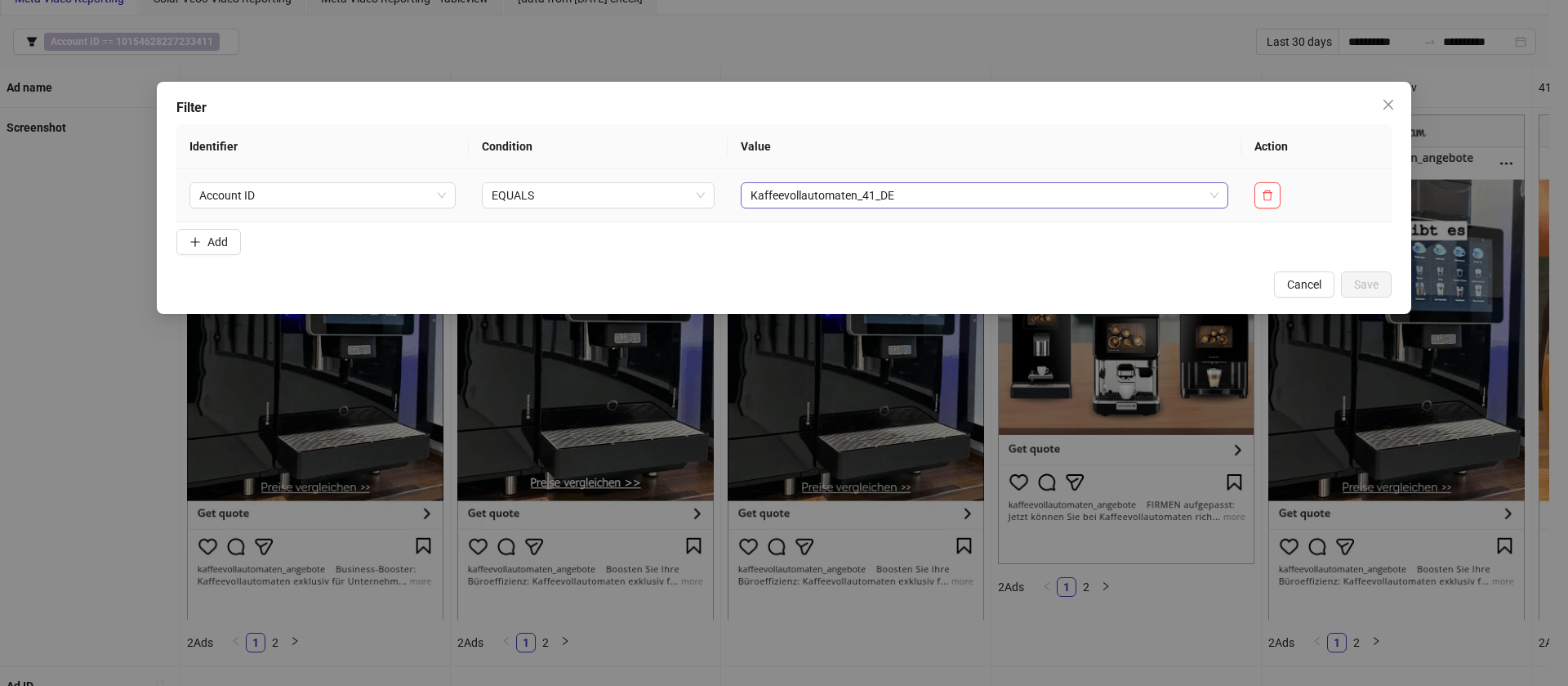
click at [824, 196] on span "Kaffeevollautomaten_41_DE" at bounding box center [984, 195] width 468 height 25
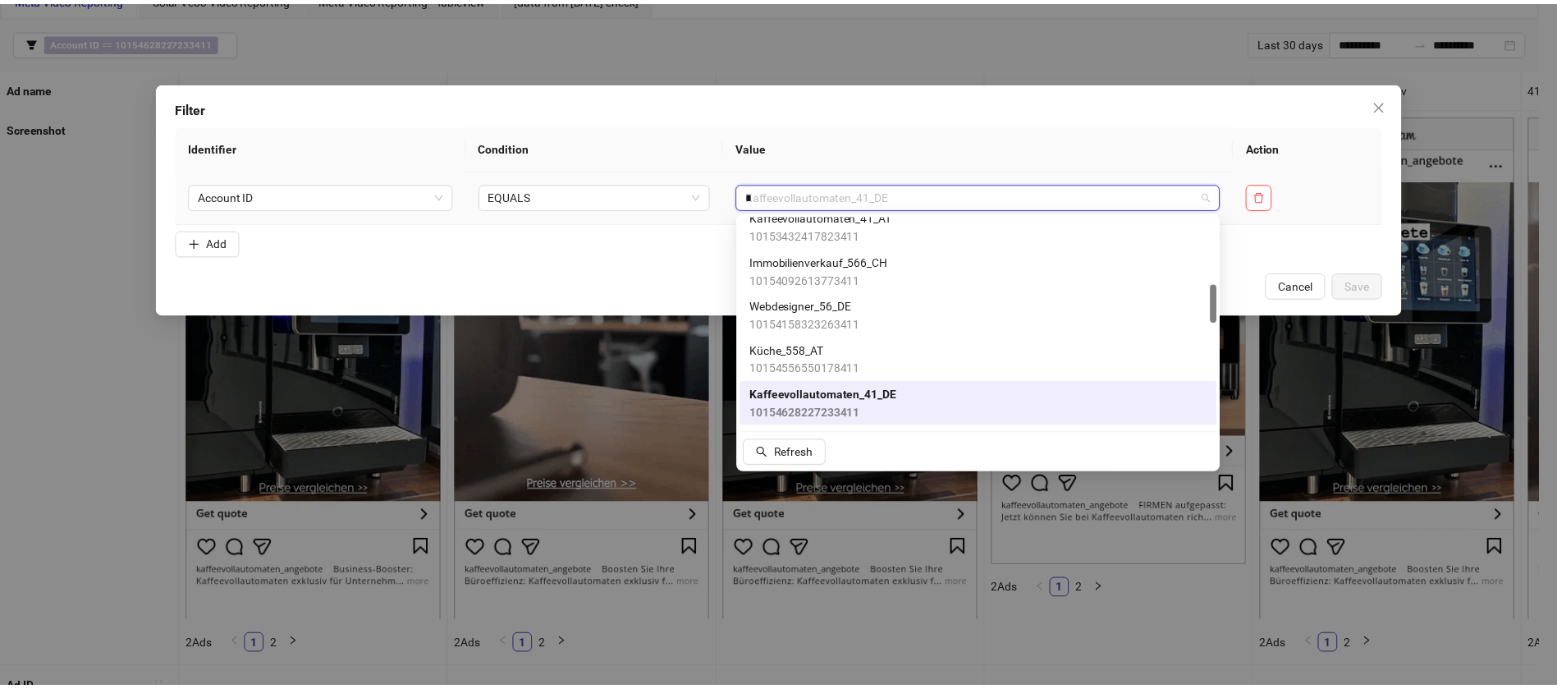
scroll to position [153, 0]
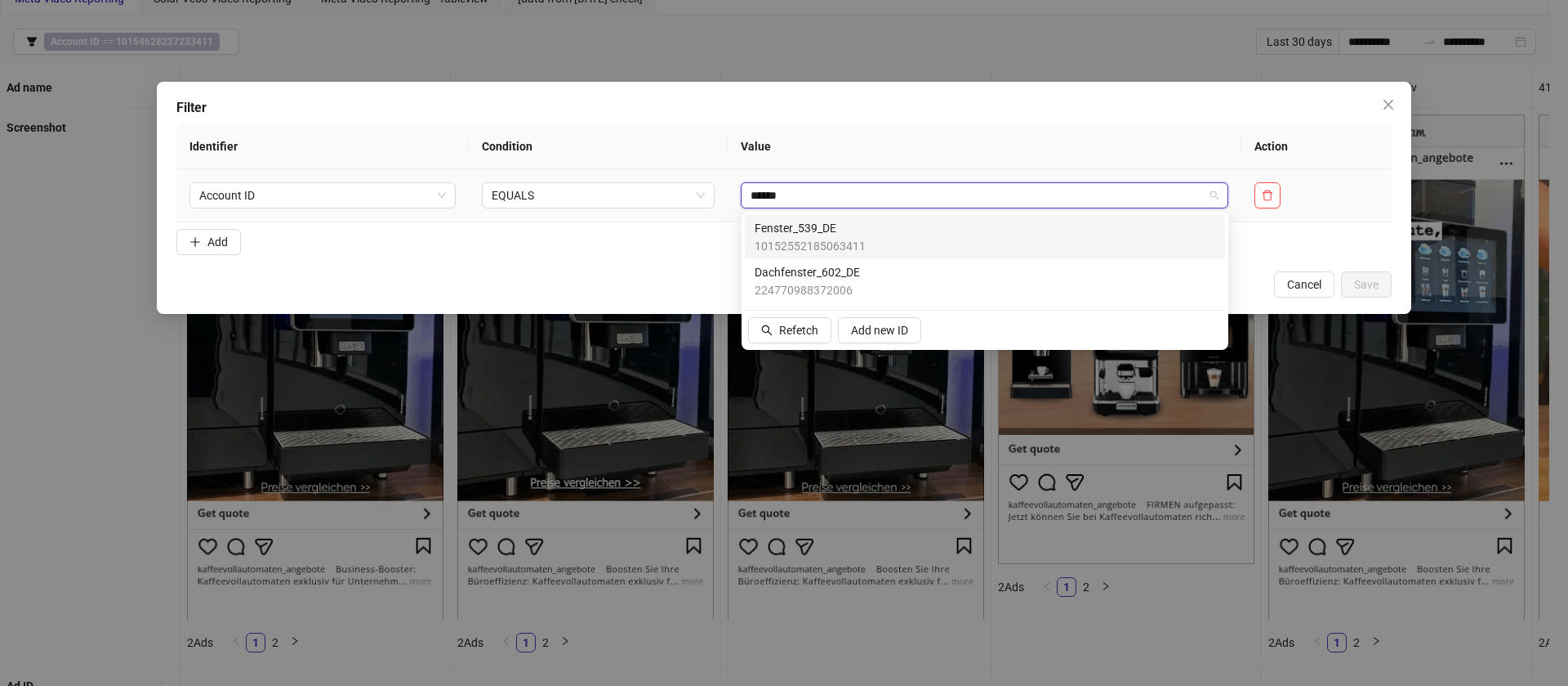
type input "*******"
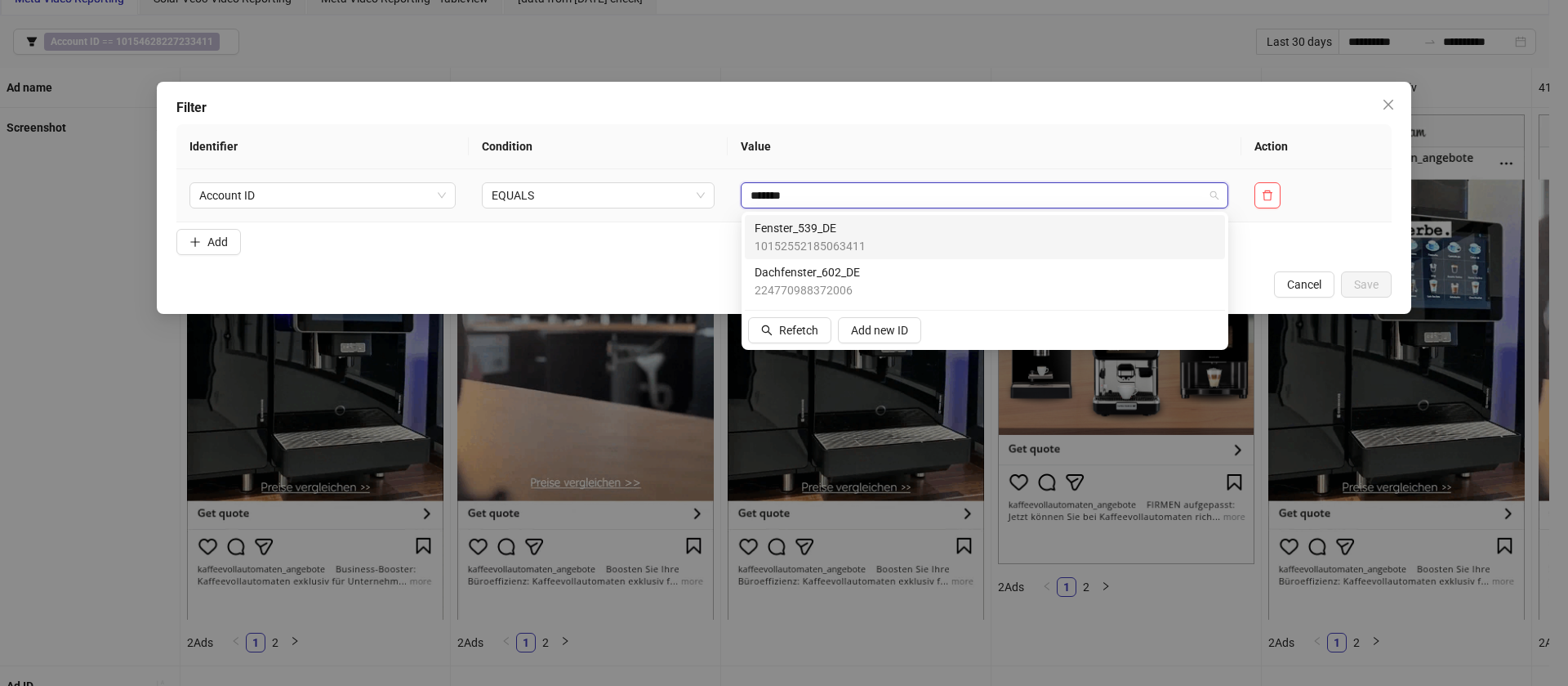
click at [830, 227] on span "Fenster_539_DE" at bounding box center [810, 228] width 111 height 18
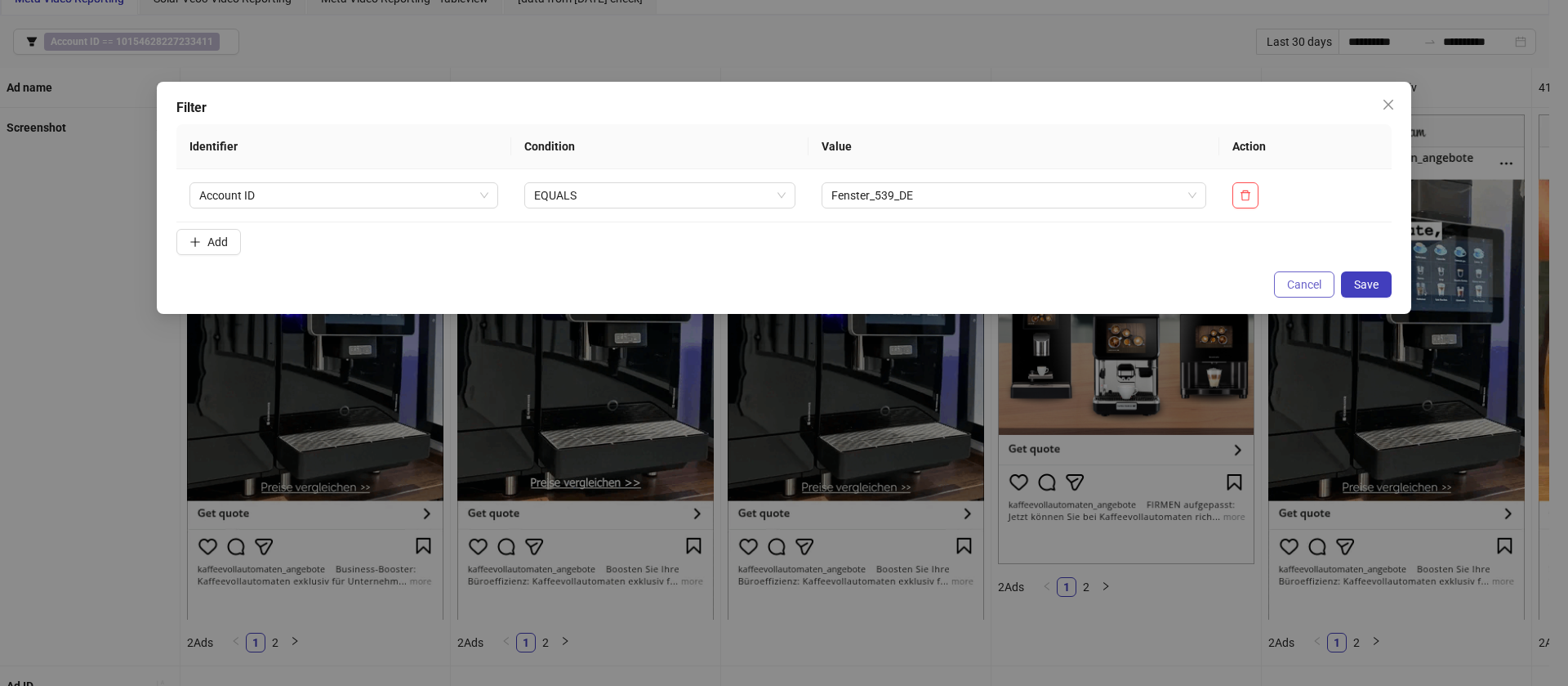
drag, startPoint x: 1363, startPoint y: 282, endPoint x: 1318, endPoint y: 280, distance: 45.0
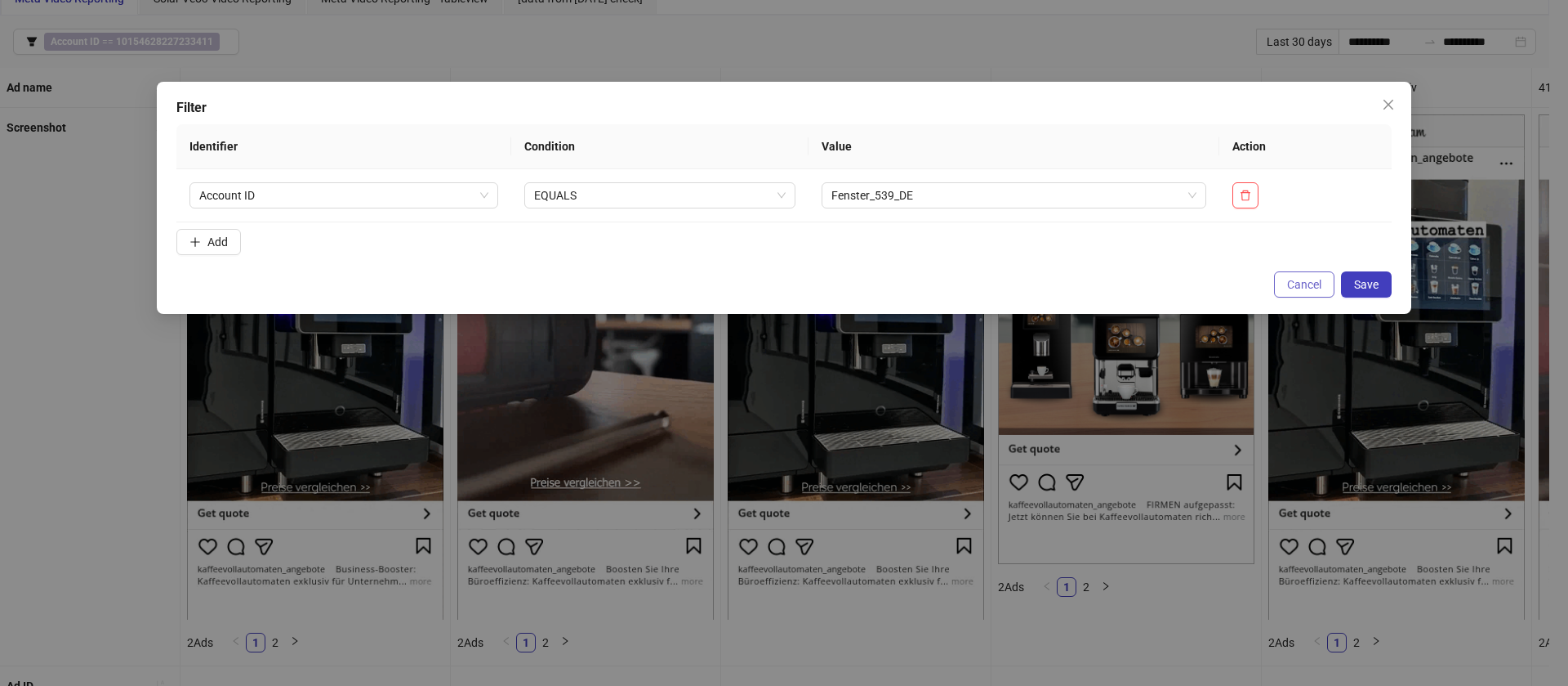
click at [1362, 281] on span "Save" at bounding box center [1366, 284] width 25 height 13
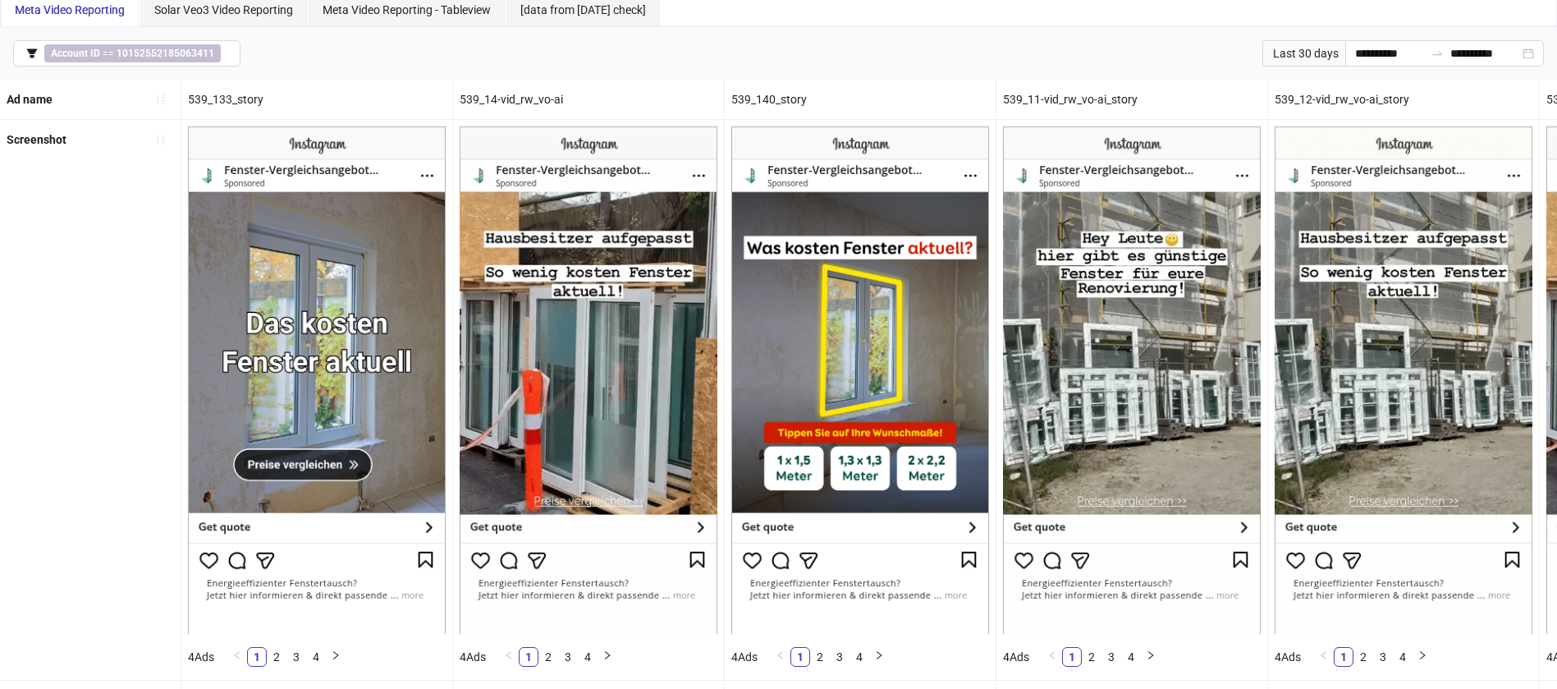
scroll to position [80, 0]
